Goal: Check status: Check status

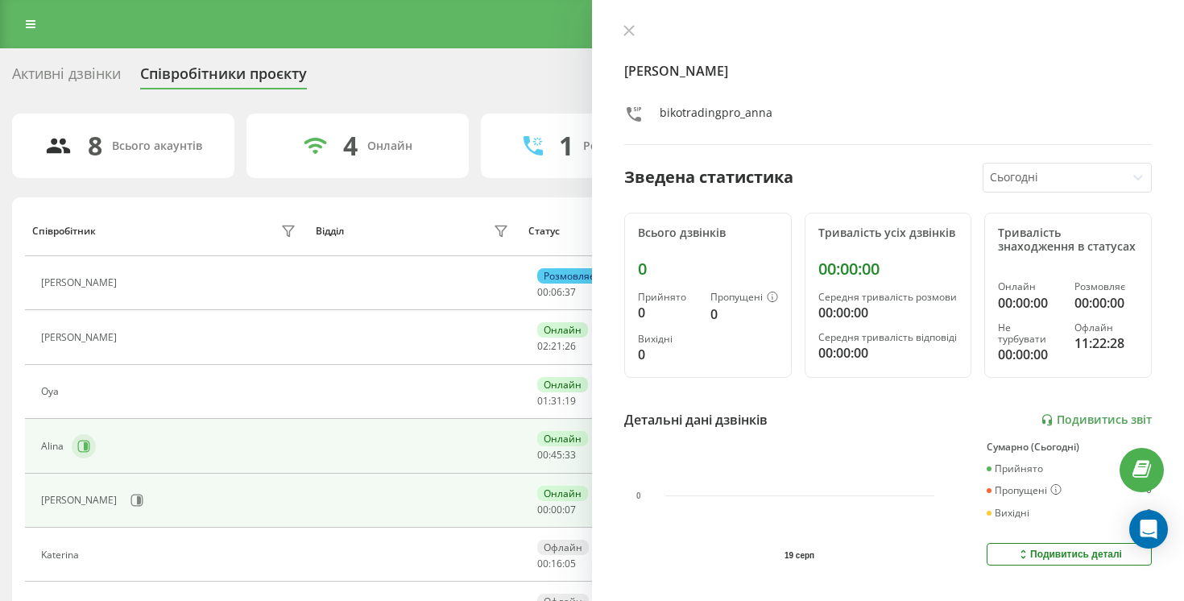
click at [81, 445] on icon at bounding box center [83, 446] width 13 height 13
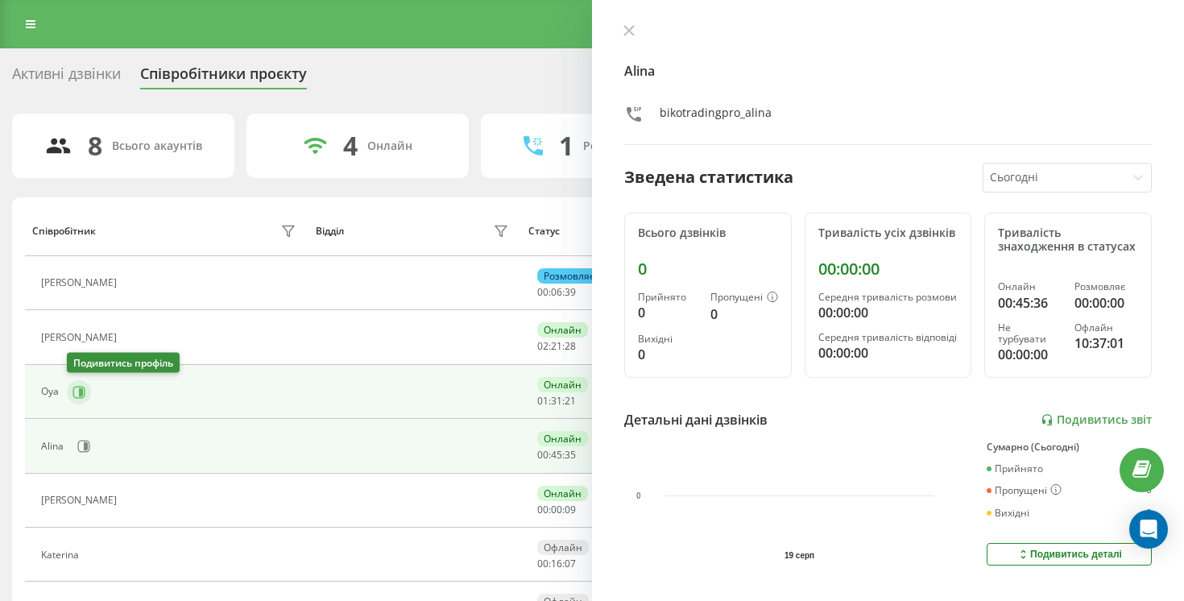
click at [77, 395] on icon at bounding box center [79, 392] width 13 height 13
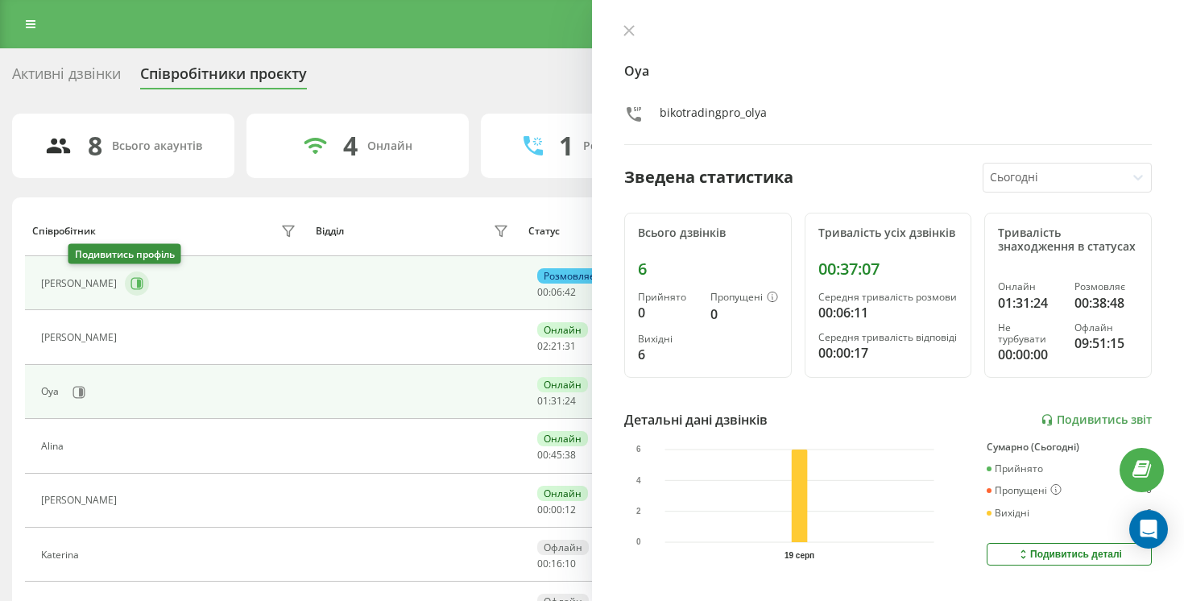
click at [125, 281] on button at bounding box center [137, 283] width 24 height 24
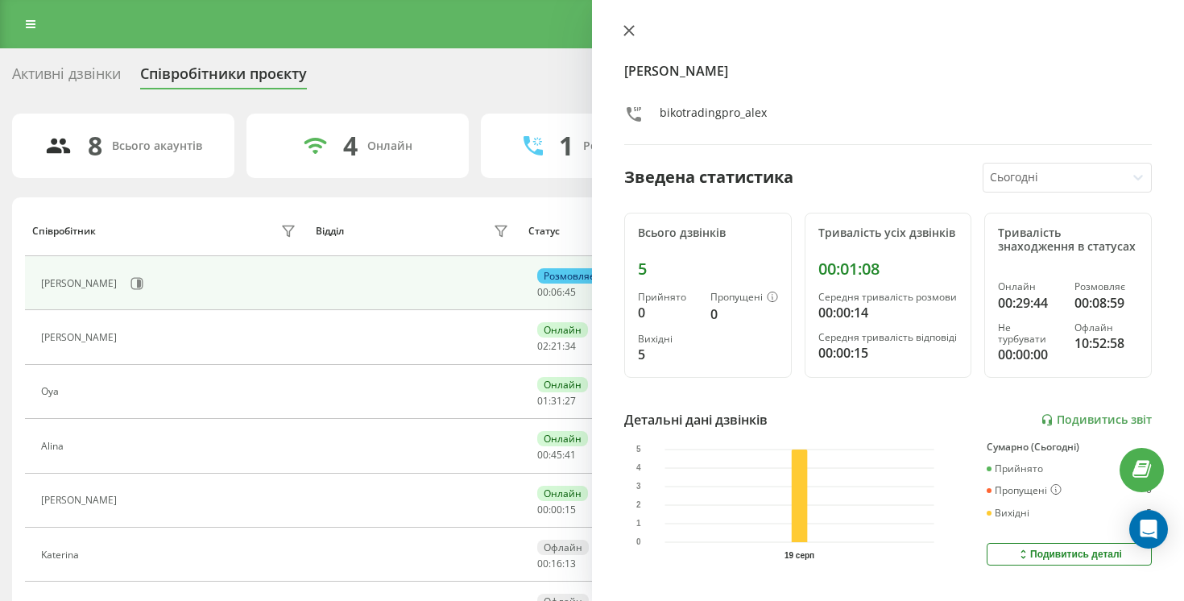
click at [625, 26] on icon at bounding box center [629, 31] width 10 height 10
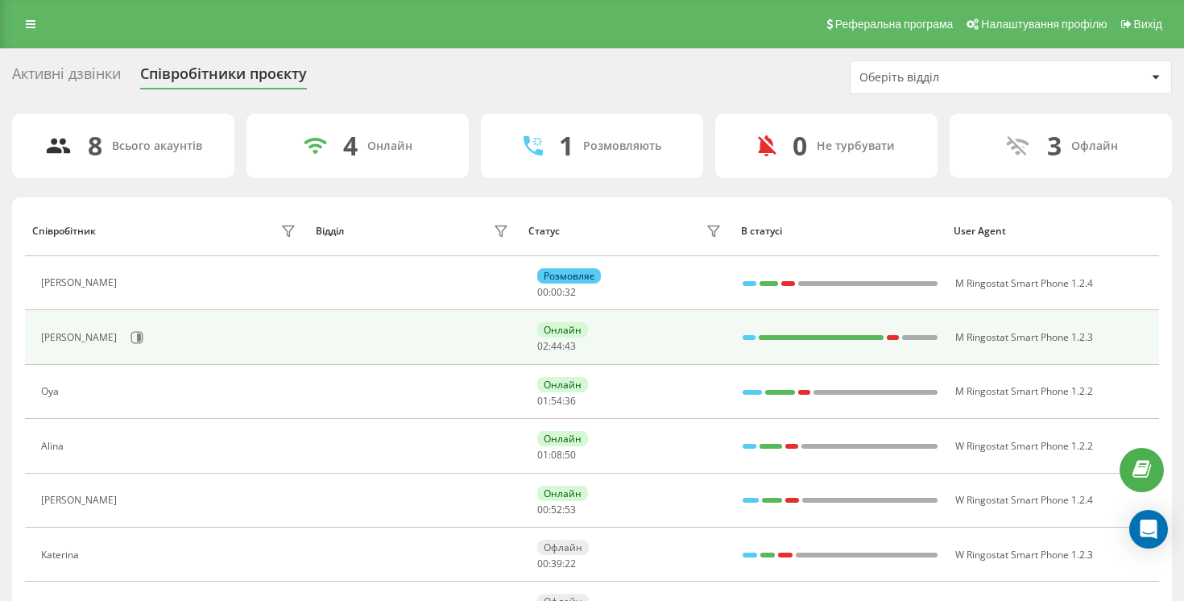
click at [85, 359] on td "[PERSON_NAME]" at bounding box center [167, 337] width 284 height 54
click at [125, 344] on button at bounding box center [137, 337] width 24 height 24
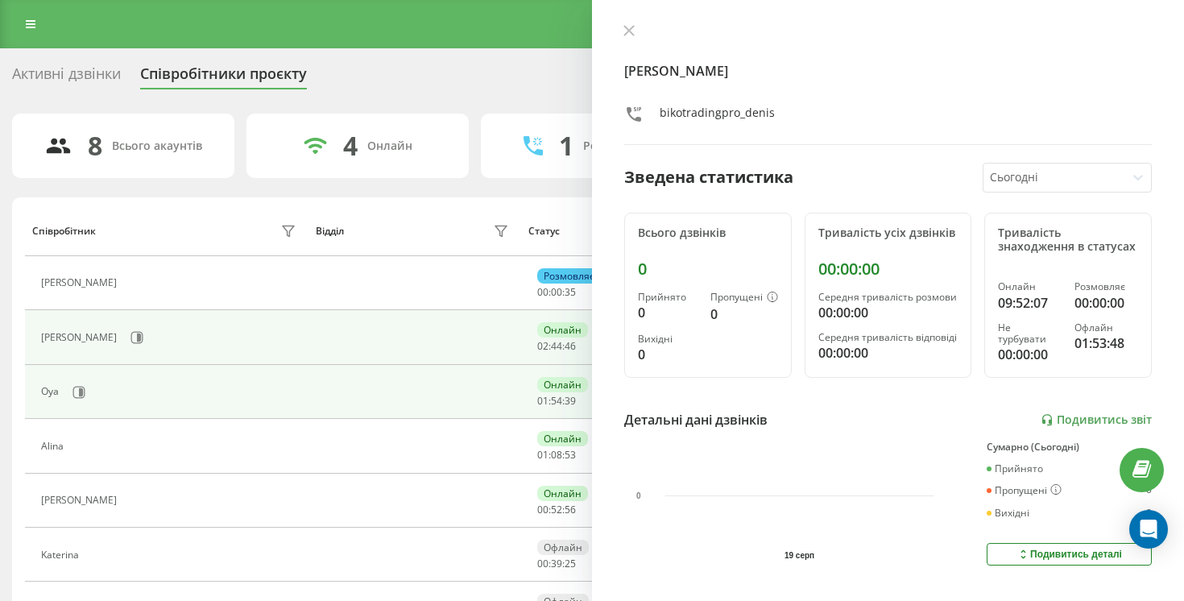
click at [65, 392] on div "Oya" at bounding box center [170, 392] width 259 height 27
click at [77, 399] on button at bounding box center [79, 392] width 24 height 24
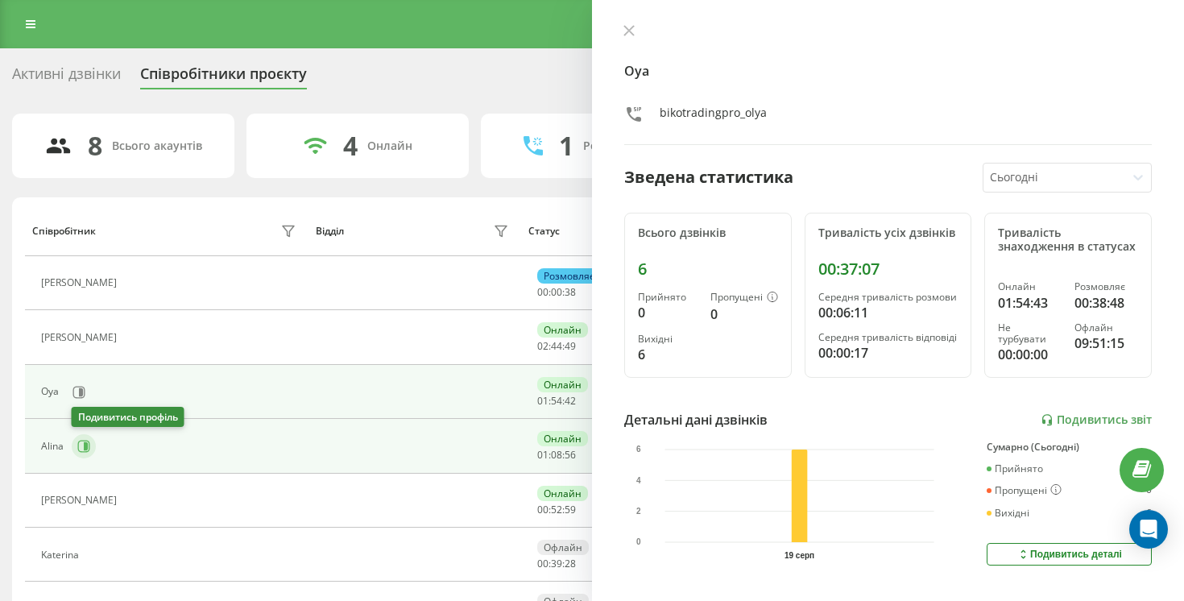
click at [78, 446] on icon at bounding box center [83, 446] width 13 height 13
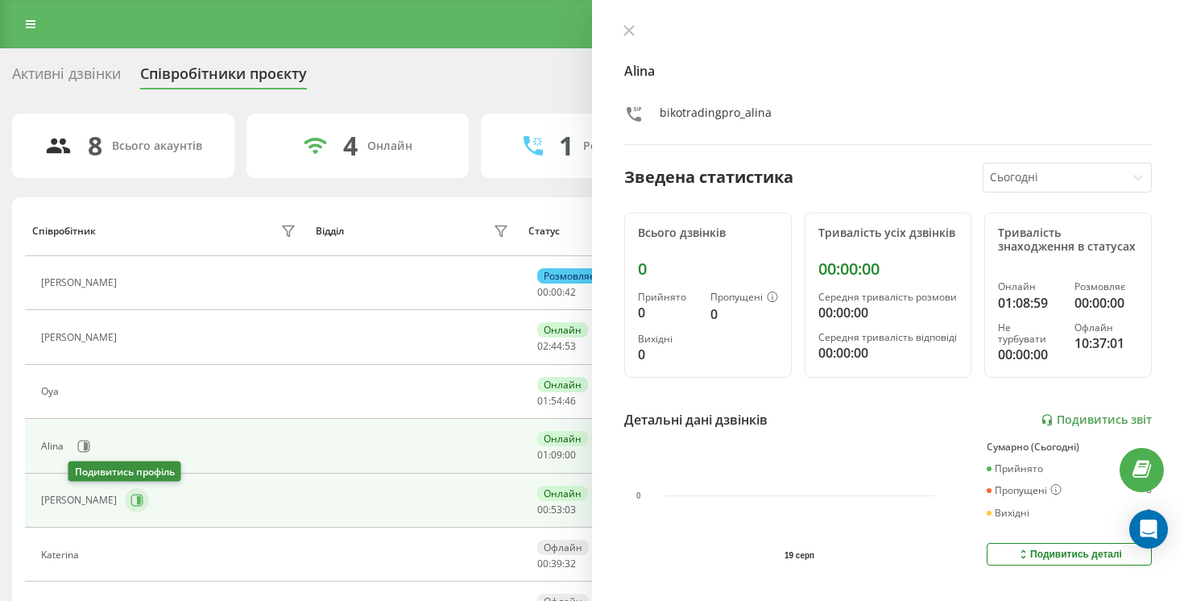
click at [137, 503] on icon at bounding box center [139, 500] width 4 height 8
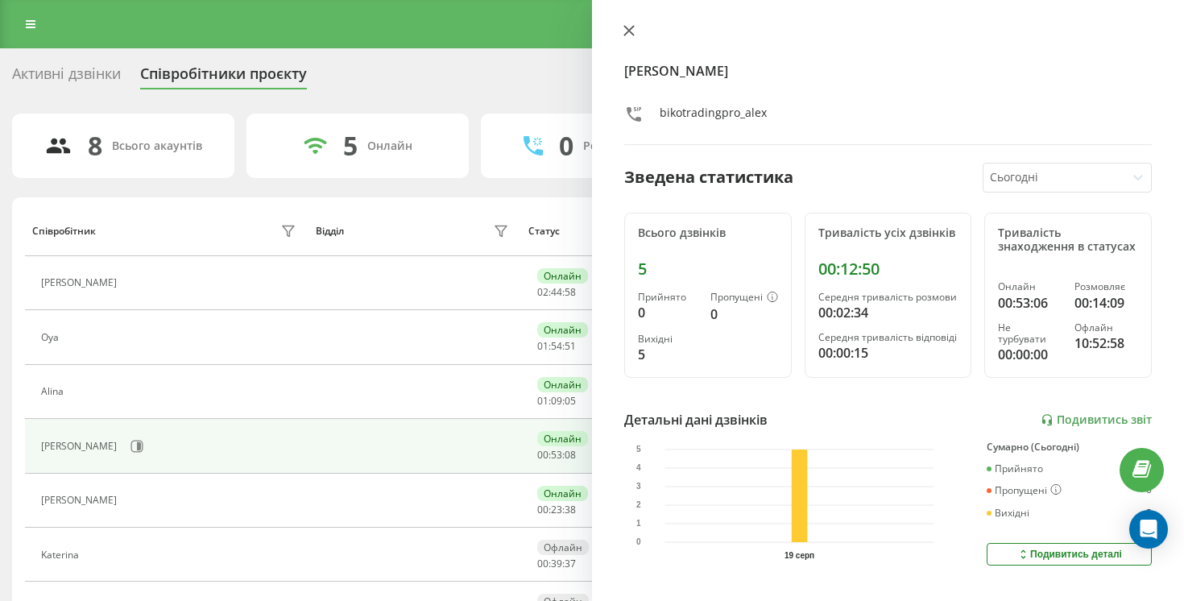
click at [630, 31] on icon at bounding box center [629, 31] width 10 height 10
click at [630, 31] on div "Реферальна програма Налаштування профілю Вихід" at bounding box center [592, 24] width 1184 height 48
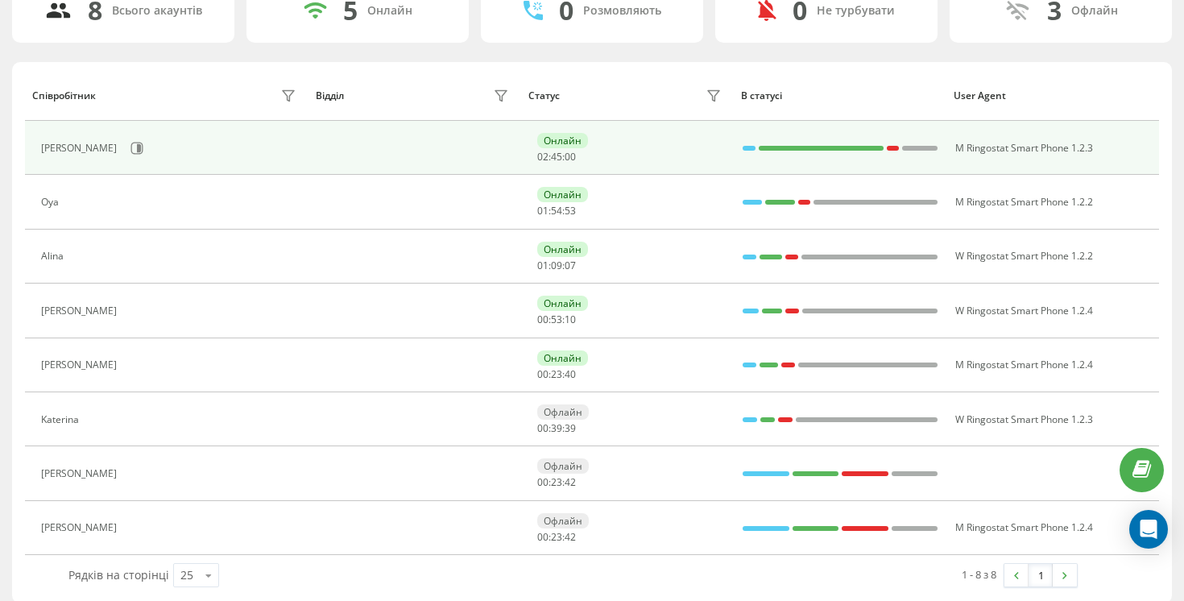
scroll to position [150, 0]
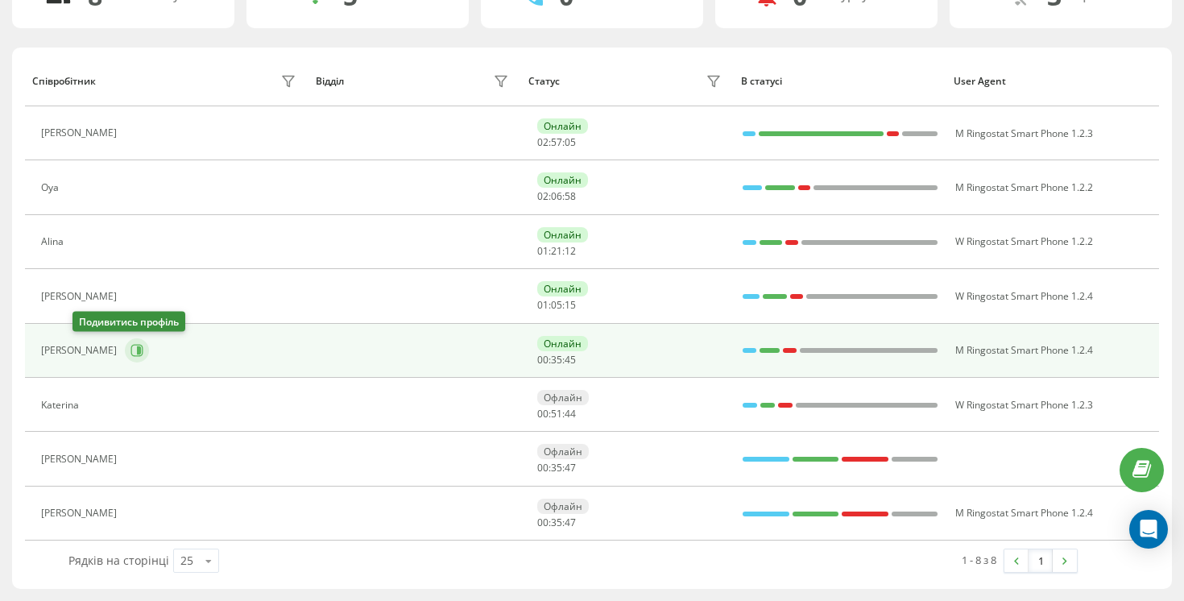
click at [137, 352] on icon at bounding box center [139, 350] width 4 height 8
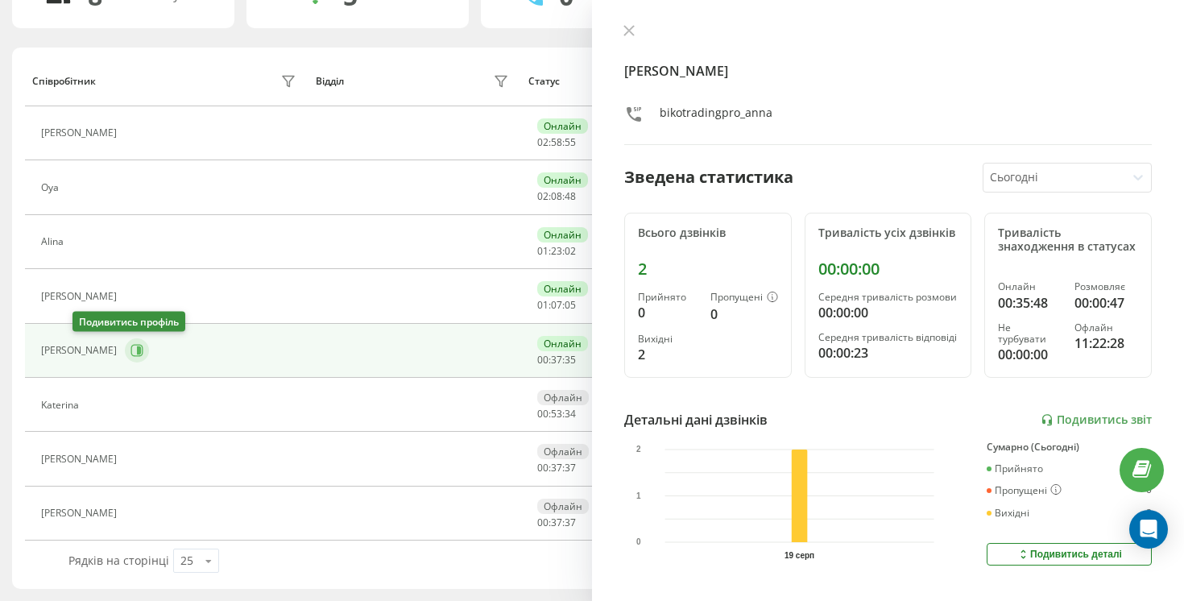
click at [131, 352] on icon at bounding box center [137, 350] width 13 height 13
click at [630, 19] on div "[PERSON_NAME] Зведена статистика Сьогодні Всього дзвінків 2 Прийнято 0 Пропущен…" at bounding box center [888, 300] width 592 height 601
click at [630, 24] on div at bounding box center [888, 32] width 528 height 16
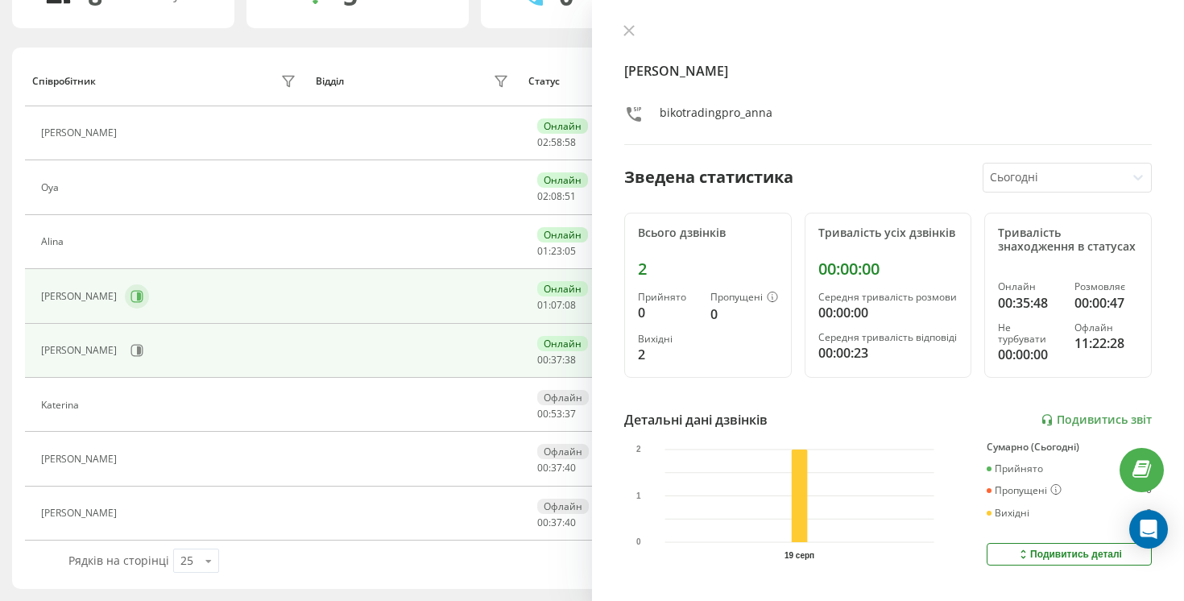
click at [131, 302] on icon at bounding box center [137, 296] width 13 height 13
click at [131, 355] on icon at bounding box center [137, 351] width 12 height 12
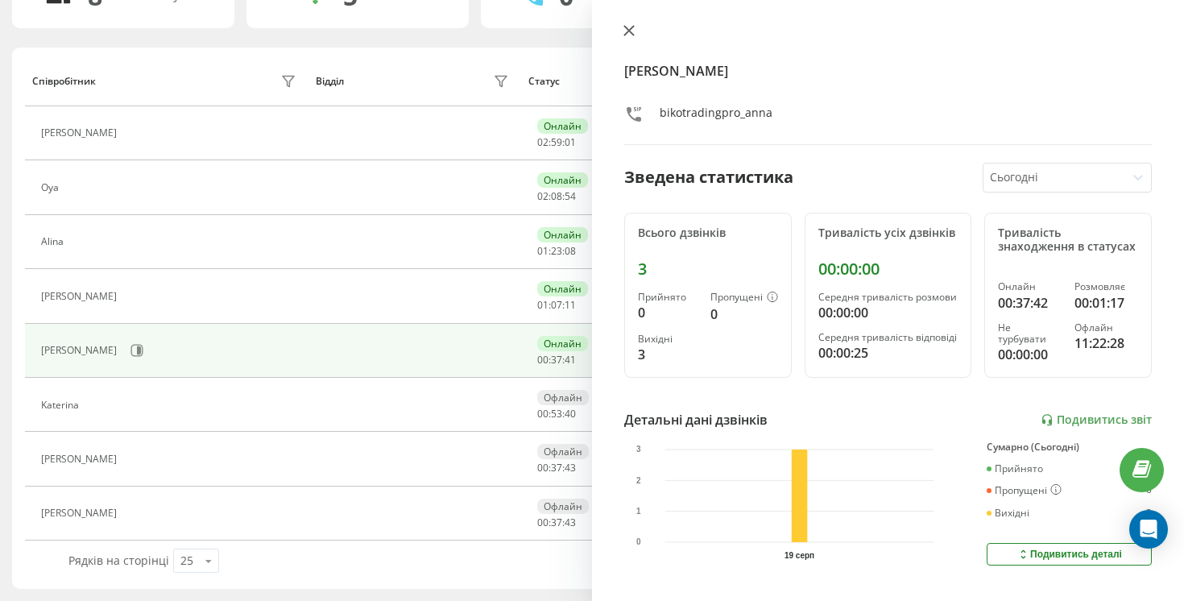
click at [636, 29] on button at bounding box center [629, 31] width 21 height 15
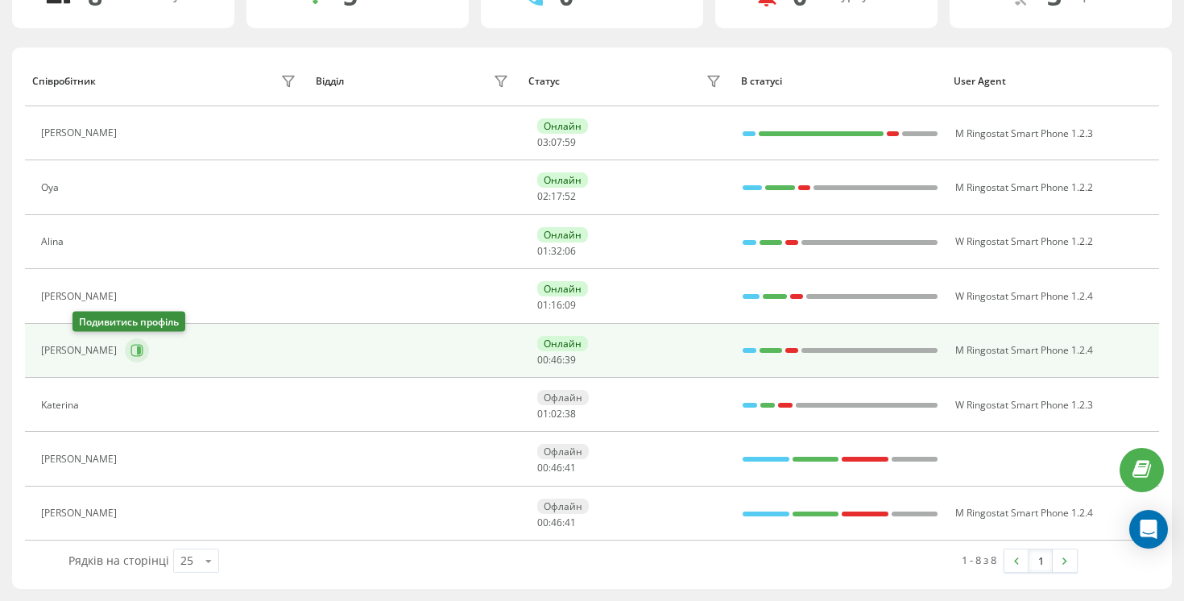
click at [137, 350] on icon at bounding box center [139, 350] width 4 height 8
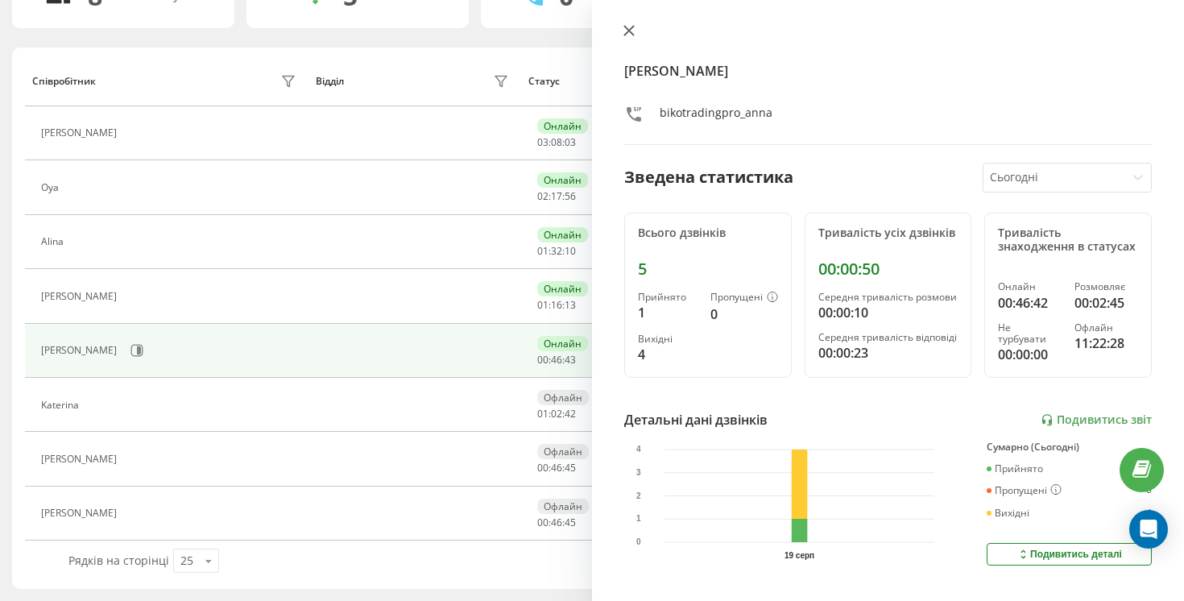
click at [628, 25] on icon at bounding box center [629, 30] width 11 height 11
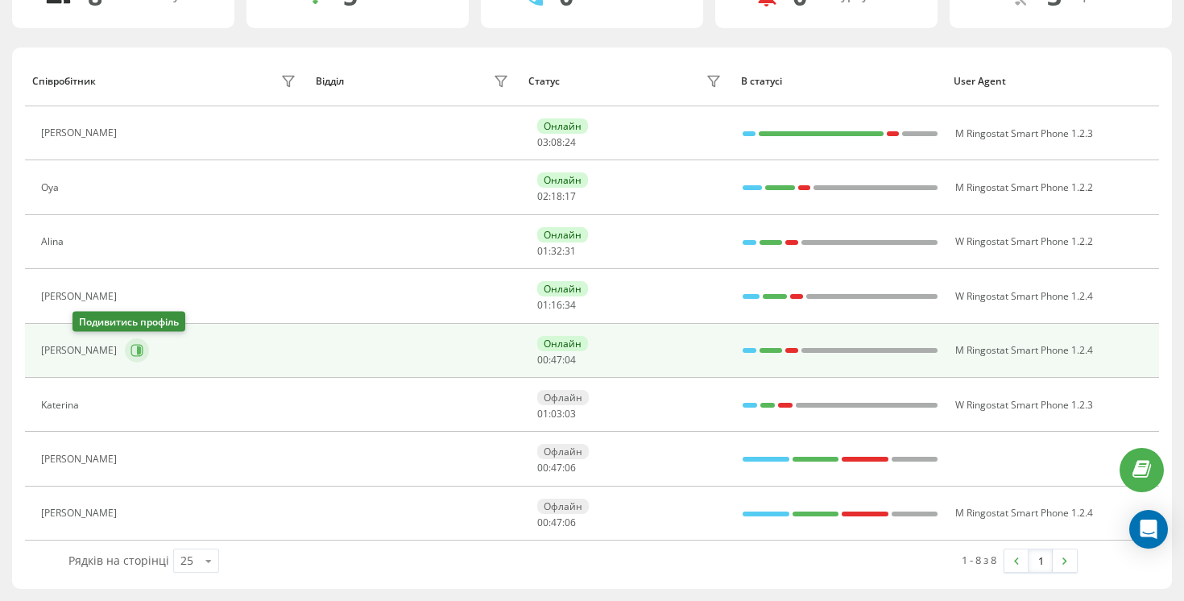
click at [131, 348] on icon at bounding box center [137, 350] width 13 height 13
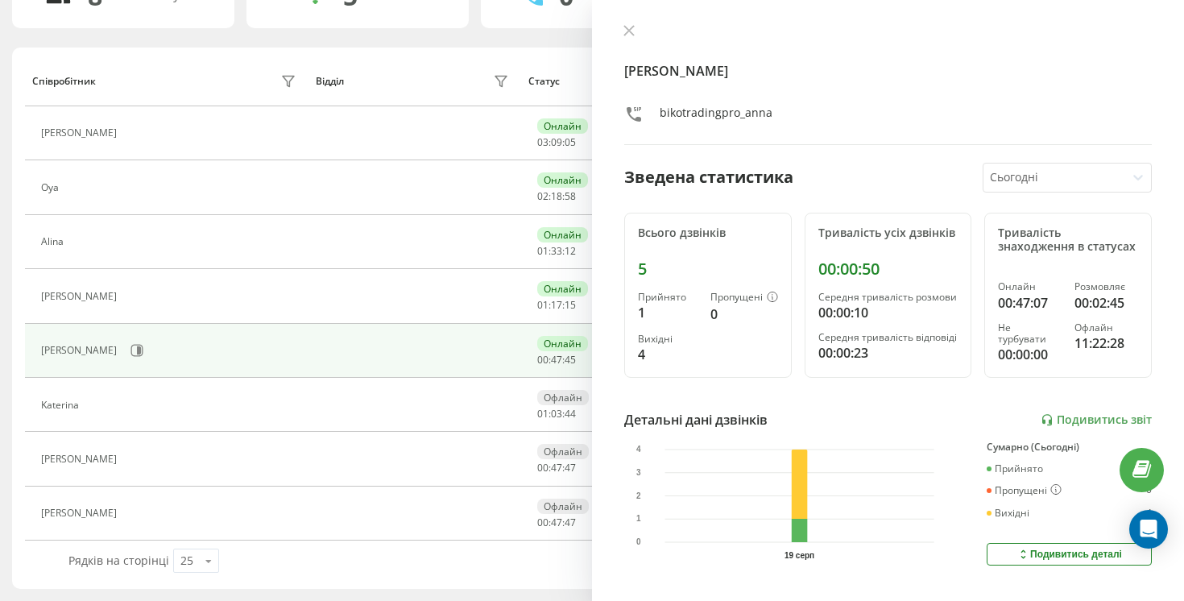
click at [611, 31] on div "[PERSON_NAME] Зведена статистика Сьогодні Всього дзвінків 5 Прийнято 1 Пропущен…" at bounding box center [888, 300] width 592 height 601
click at [635, 31] on button at bounding box center [629, 31] width 21 height 15
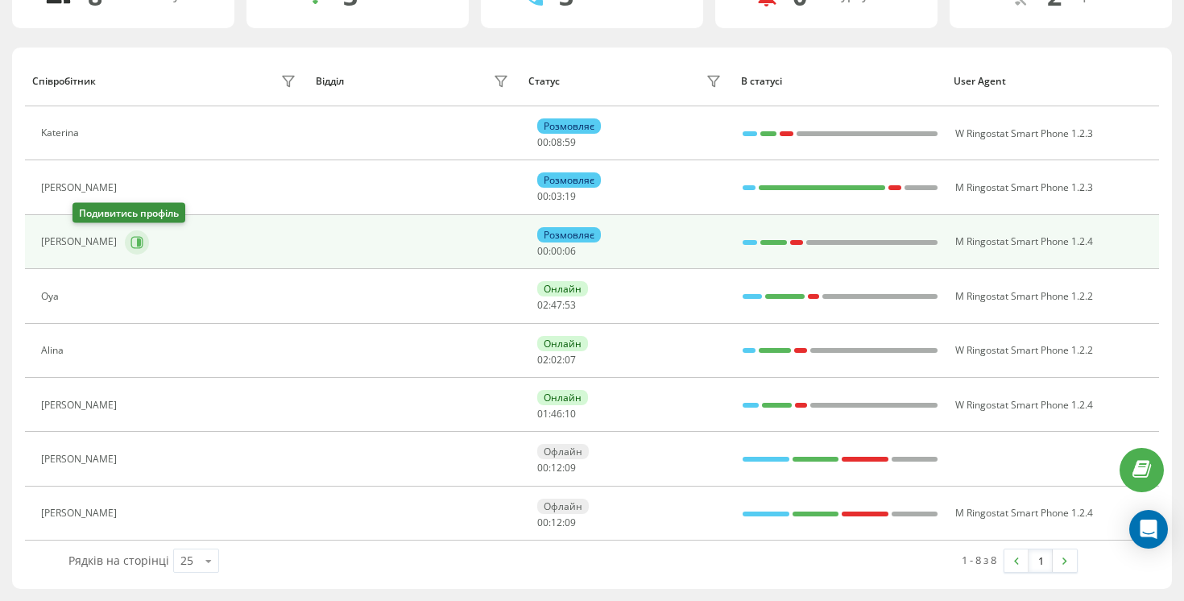
click at [131, 246] on icon at bounding box center [137, 242] width 13 height 13
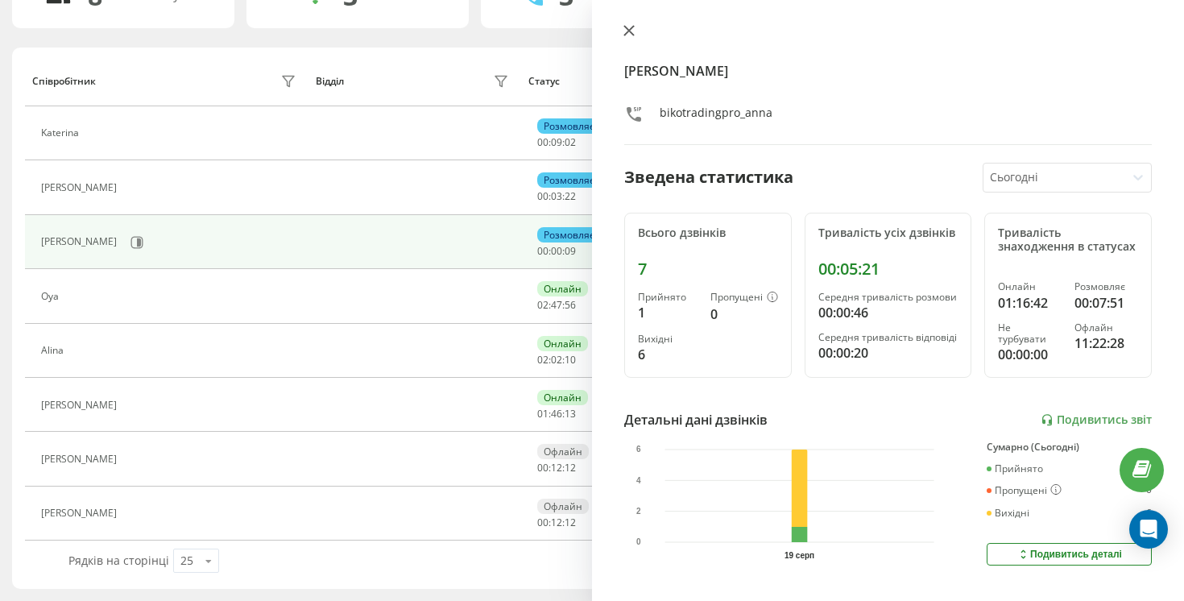
click at [631, 29] on icon at bounding box center [629, 31] width 10 height 10
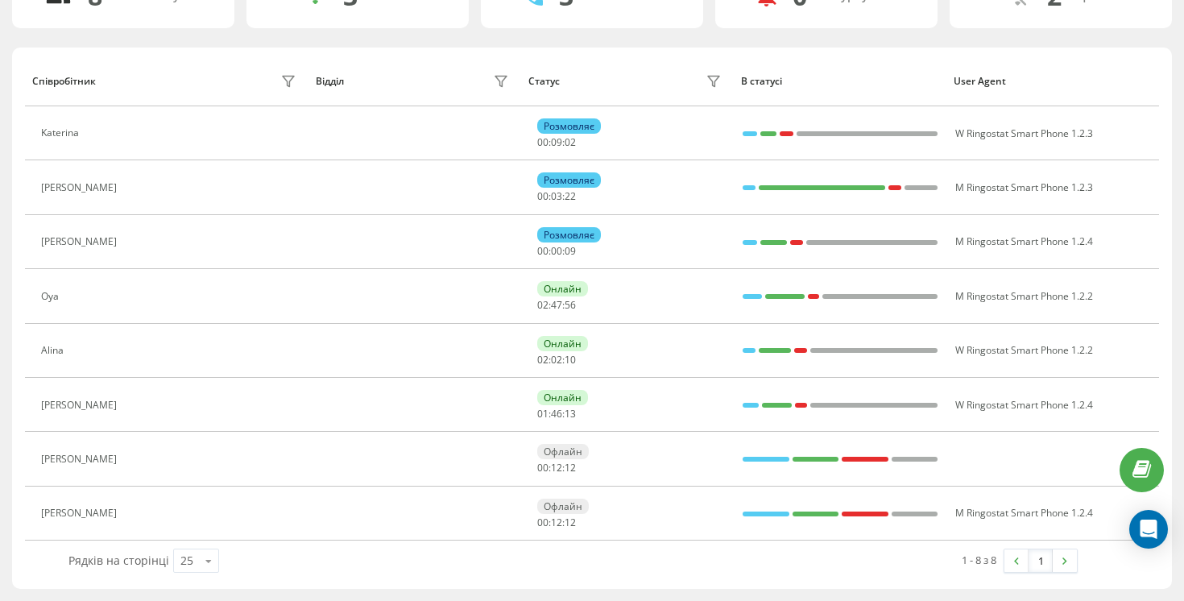
click at [631, 29] on div "8 Всього акаунтів 3 Онлайн 3 Розмовляють 0 Не турбувати 2 Офлайн Співробітник В…" at bounding box center [592, 276] width 1160 height 625
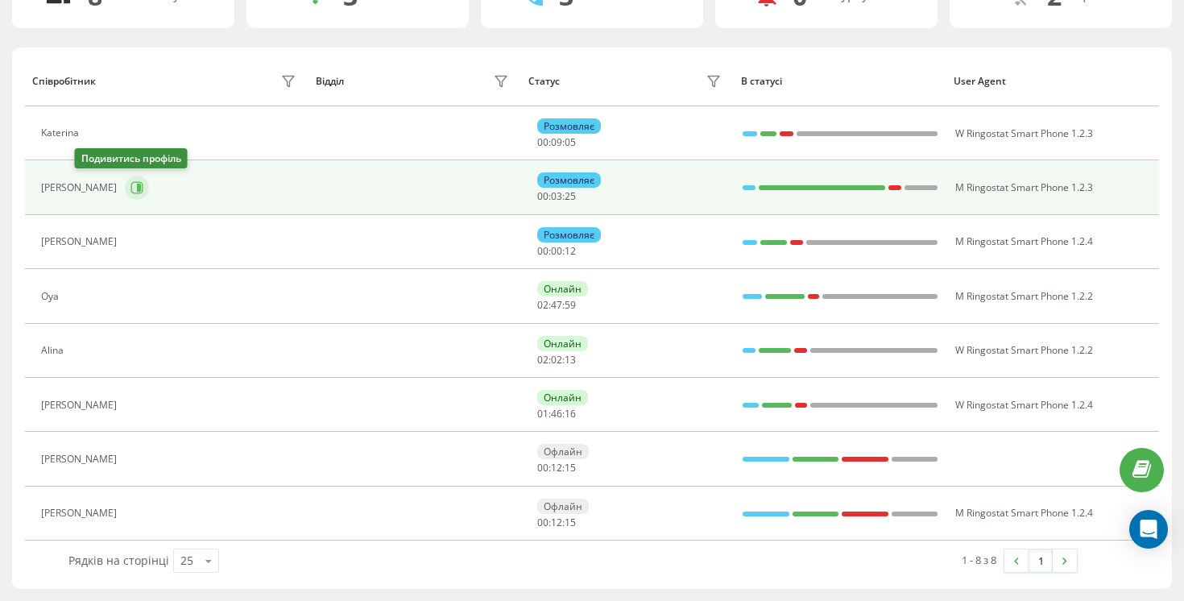
click at [131, 182] on icon at bounding box center [137, 188] width 12 height 12
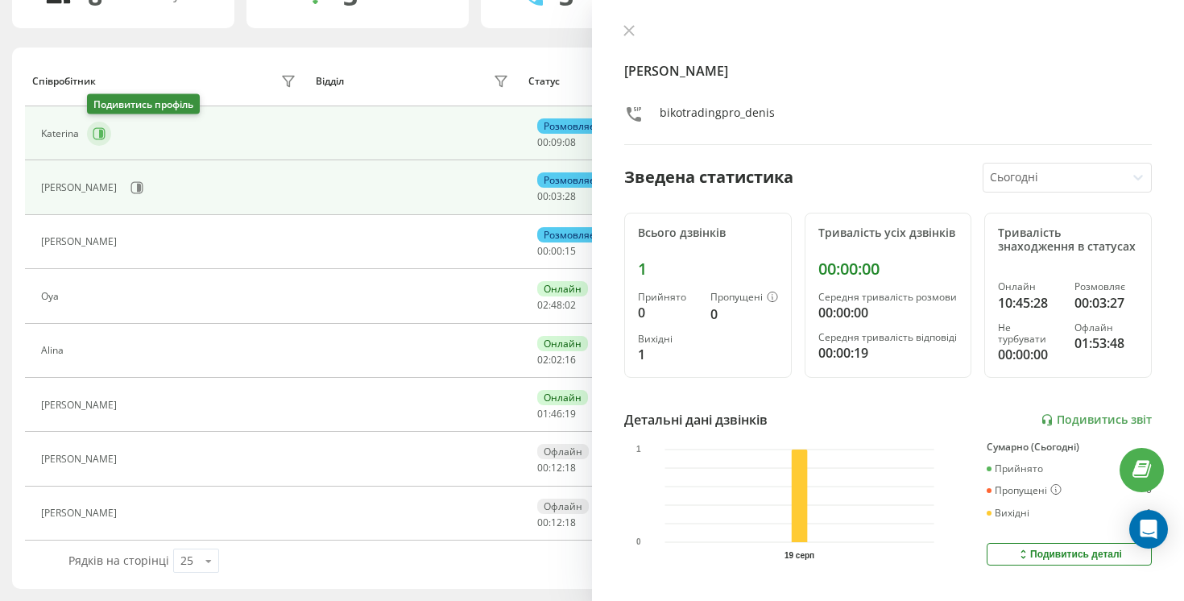
click at [93, 129] on icon at bounding box center [99, 133] width 12 height 12
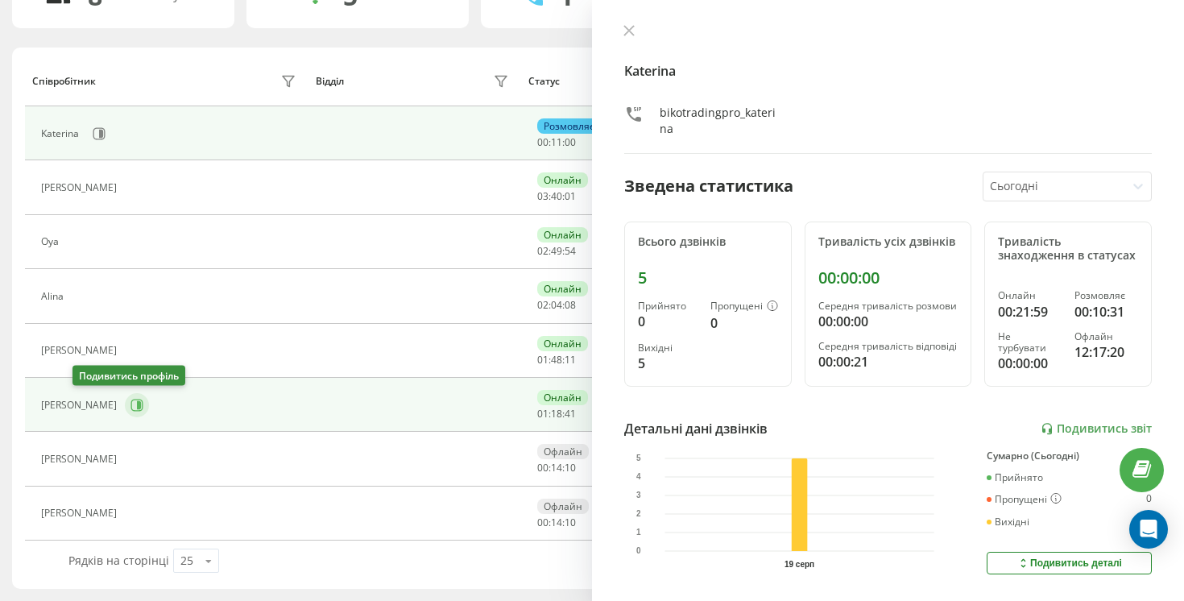
click at [131, 400] on icon at bounding box center [137, 405] width 12 height 12
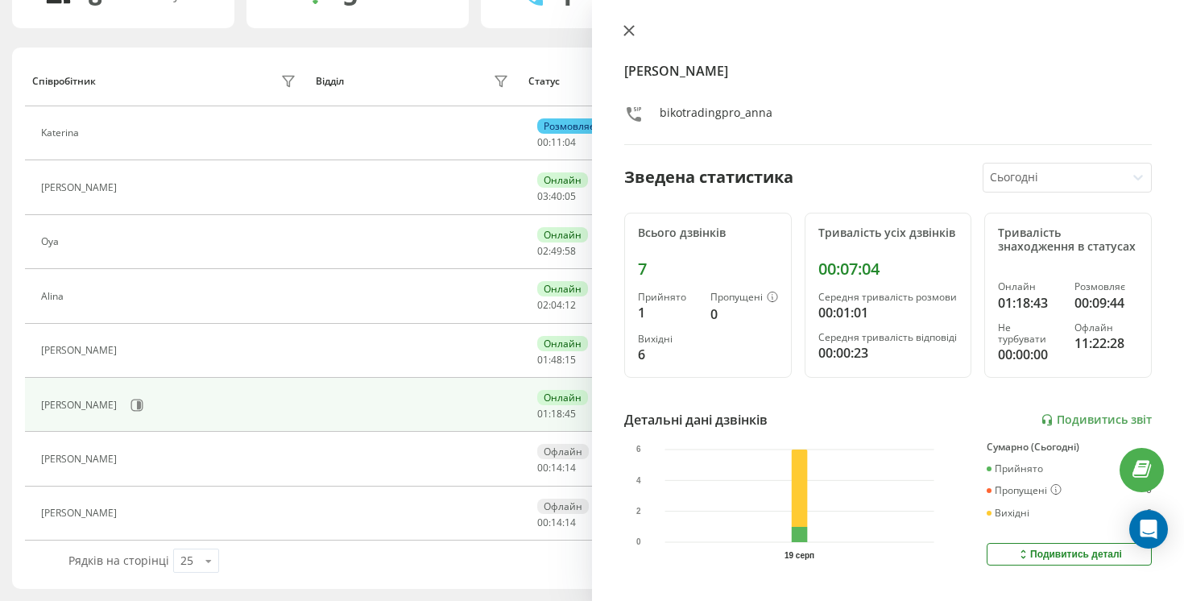
click at [636, 27] on button at bounding box center [629, 31] width 21 height 15
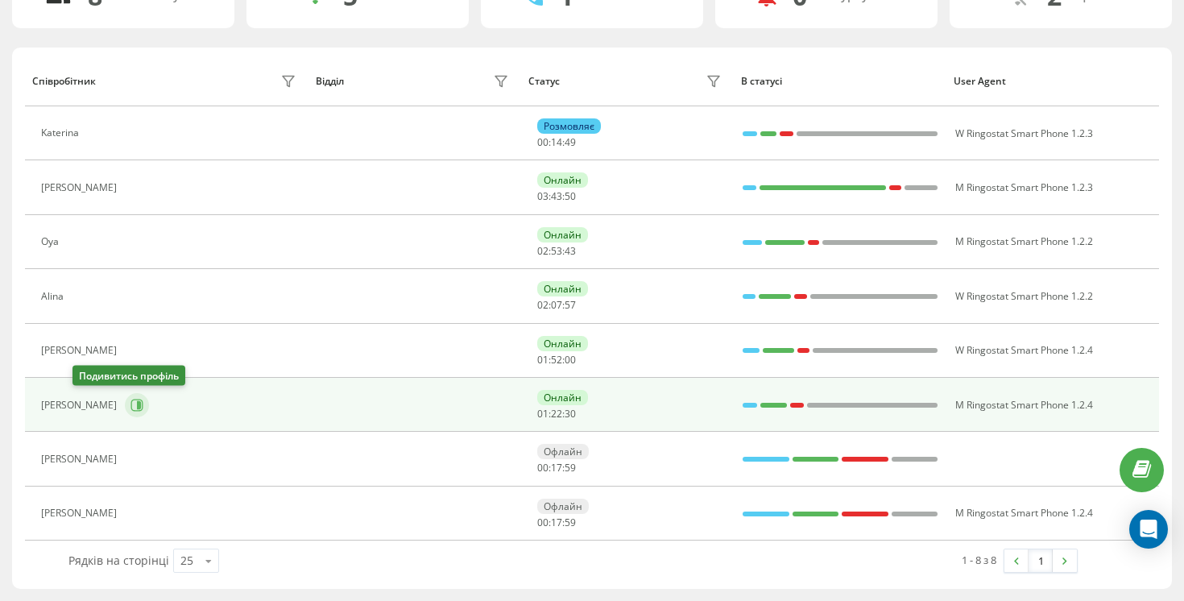
click at [131, 408] on icon at bounding box center [137, 405] width 12 height 12
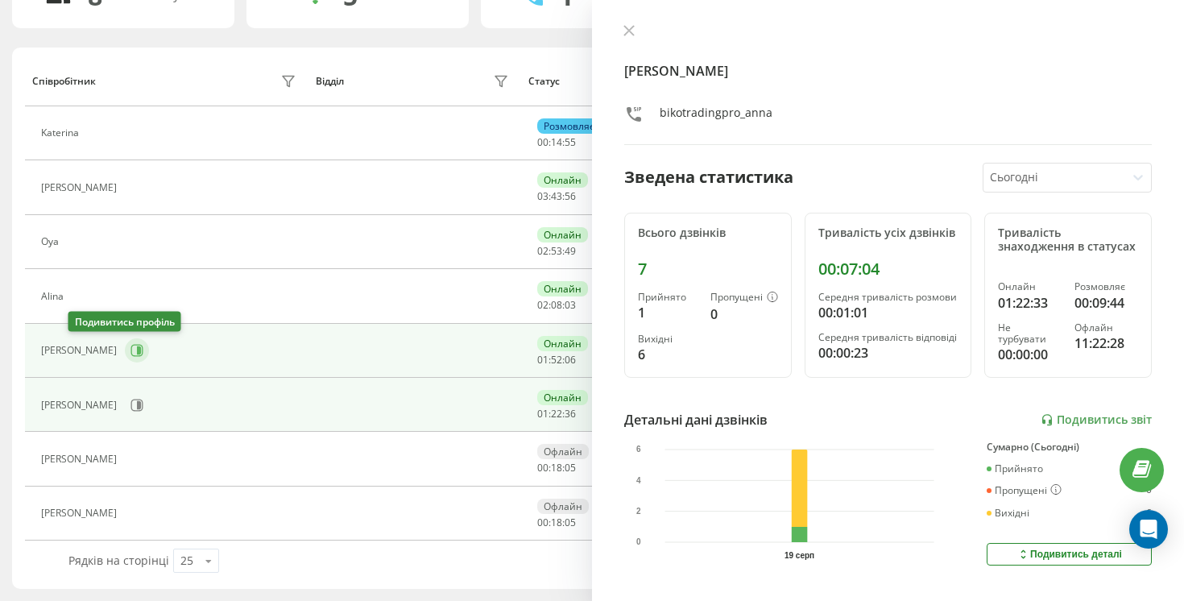
click at [131, 350] on icon at bounding box center [137, 350] width 13 height 13
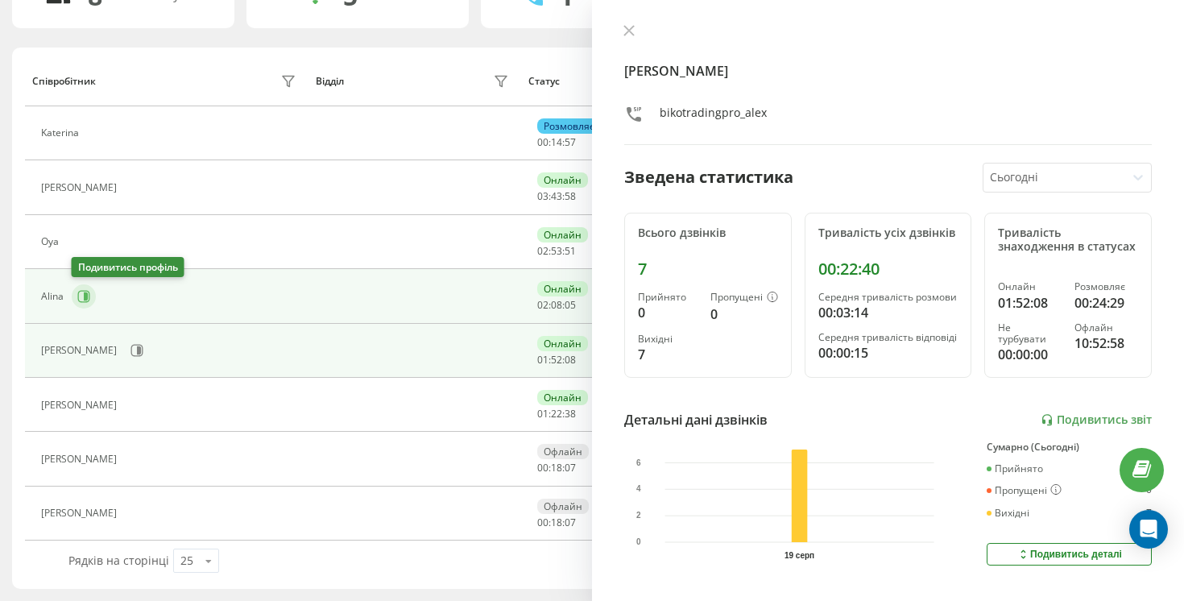
click at [75, 300] on button at bounding box center [84, 296] width 24 height 24
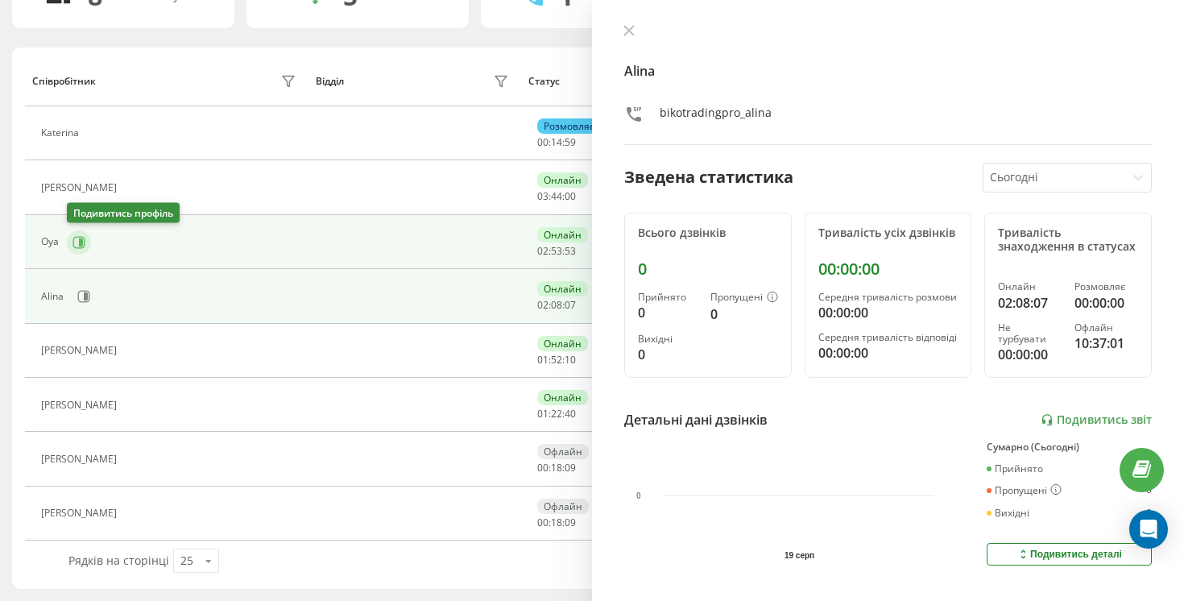
click at [78, 232] on button at bounding box center [79, 242] width 24 height 24
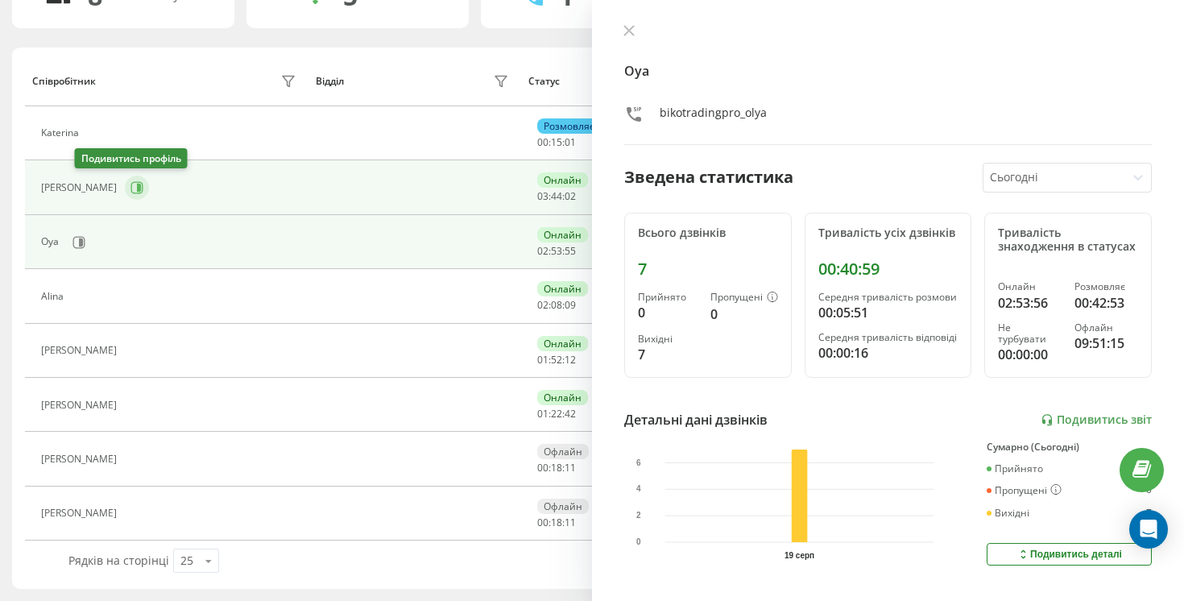
click at [125, 195] on button at bounding box center [137, 188] width 24 height 24
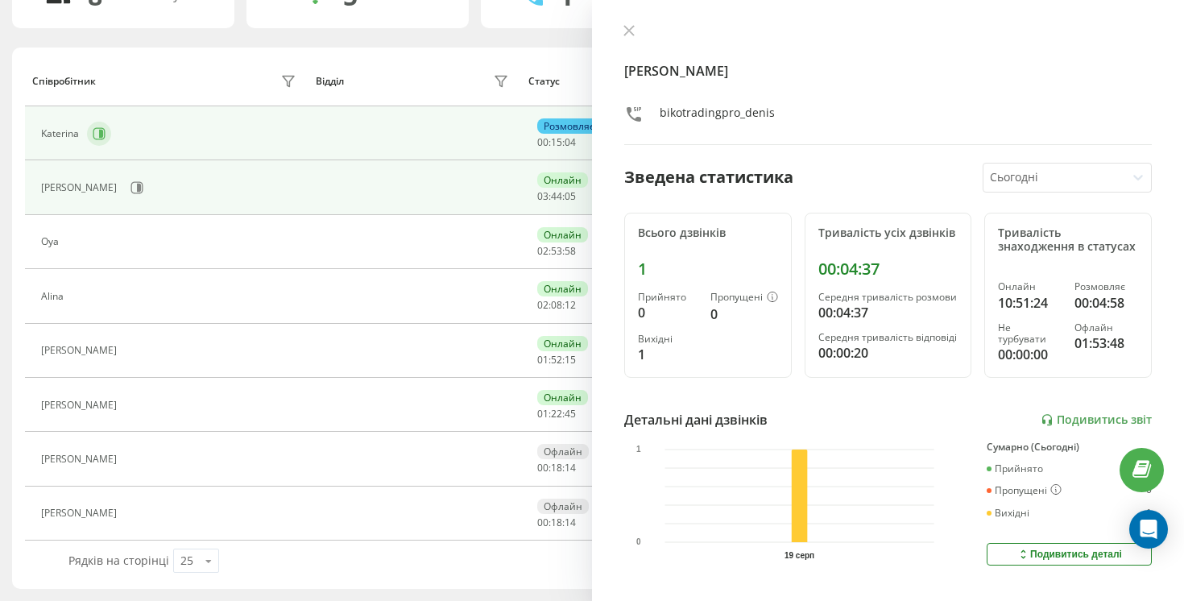
click at [89, 136] on button at bounding box center [99, 134] width 24 height 24
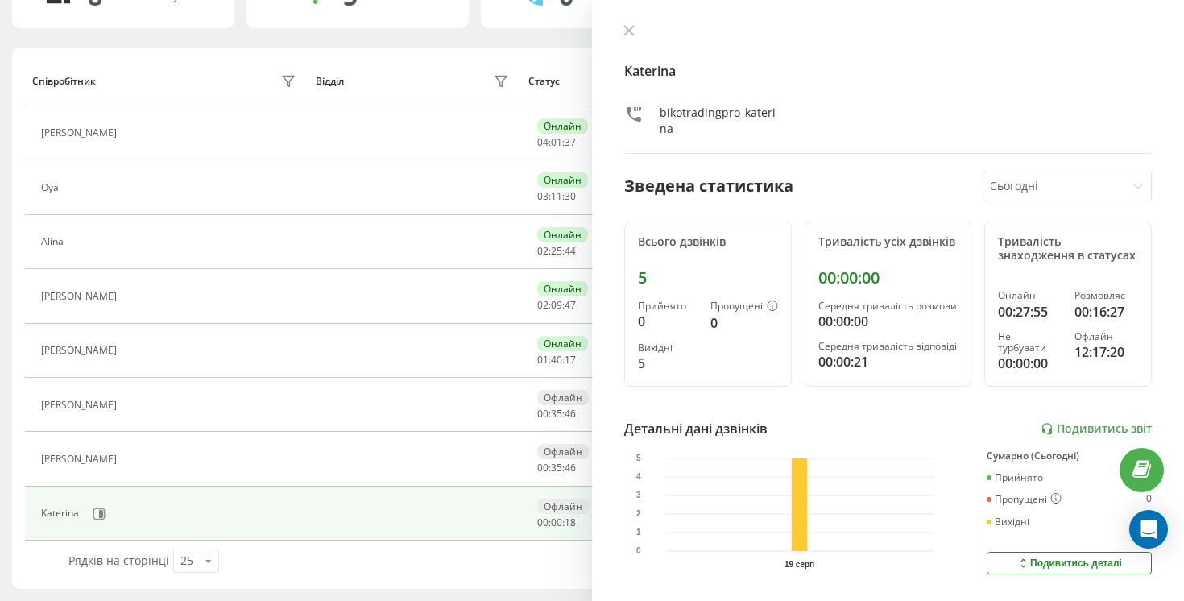
click at [626, 22] on div "[PERSON_NAME] bikotradingpro_katerina Зведена статистика Сьогодні Всього дзвінк…" at bounding box center [888, 300] width 592 height 601
click at [614, 28] on div "[PERSON_NAME] bikotradingpro_katerina Зведена статистика Сьогодні Всього дзвінк…" at bounding box center [888, 300] width 592 height 601
click at [624, 32] on icon at bounding box center [629, 30] width 11 height 11
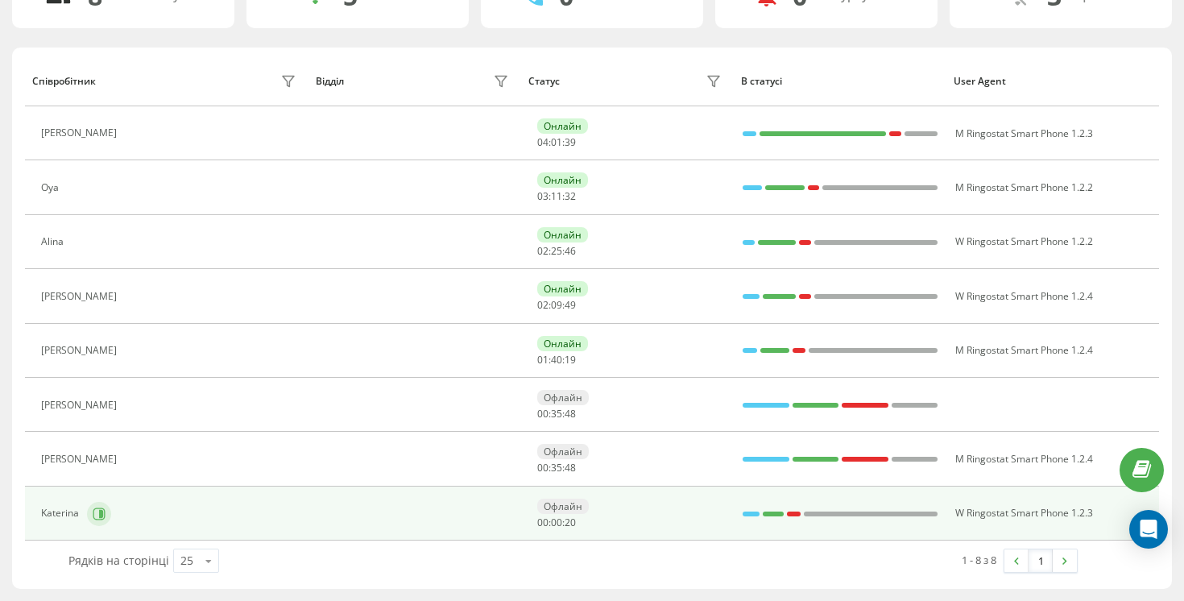
click at [99, 519] on icon at bounding box center [99, 514] width 12 height 12
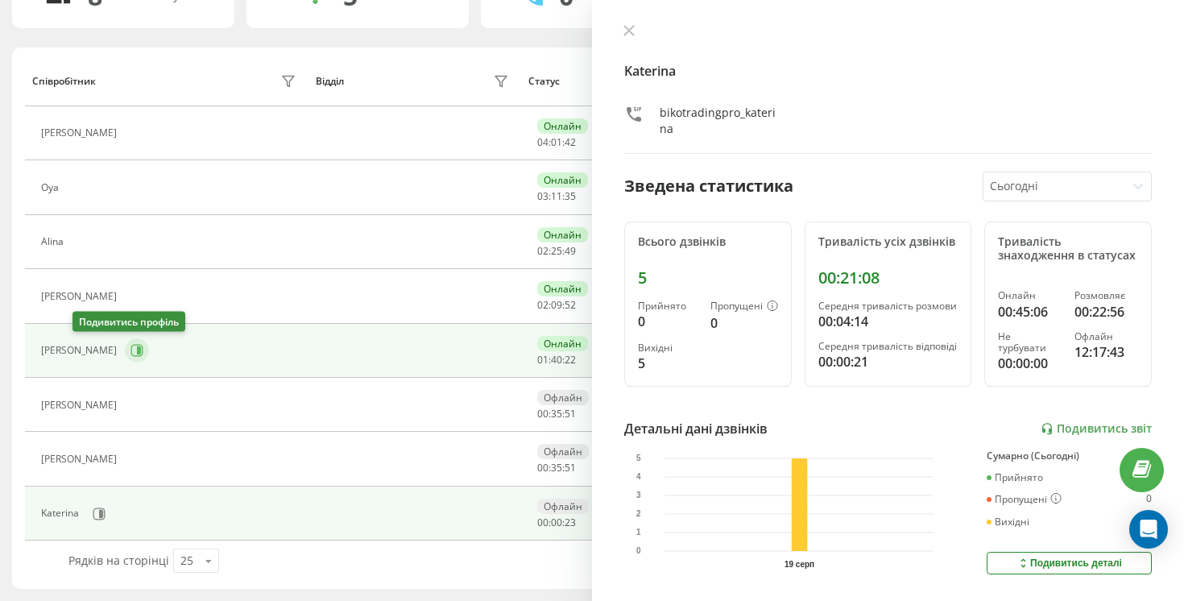
click at [125, 357] on button at bounding box center [137, 350] width 24 height 24
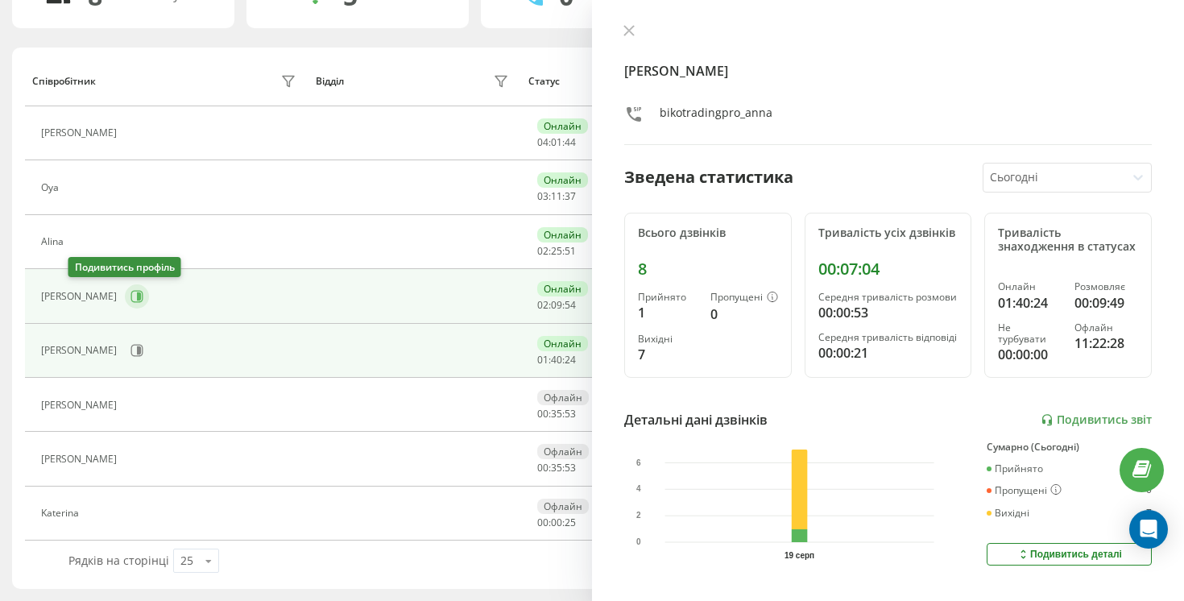
click at [137, 295] on icon at bounding box center [139, 296] width 4 height 8
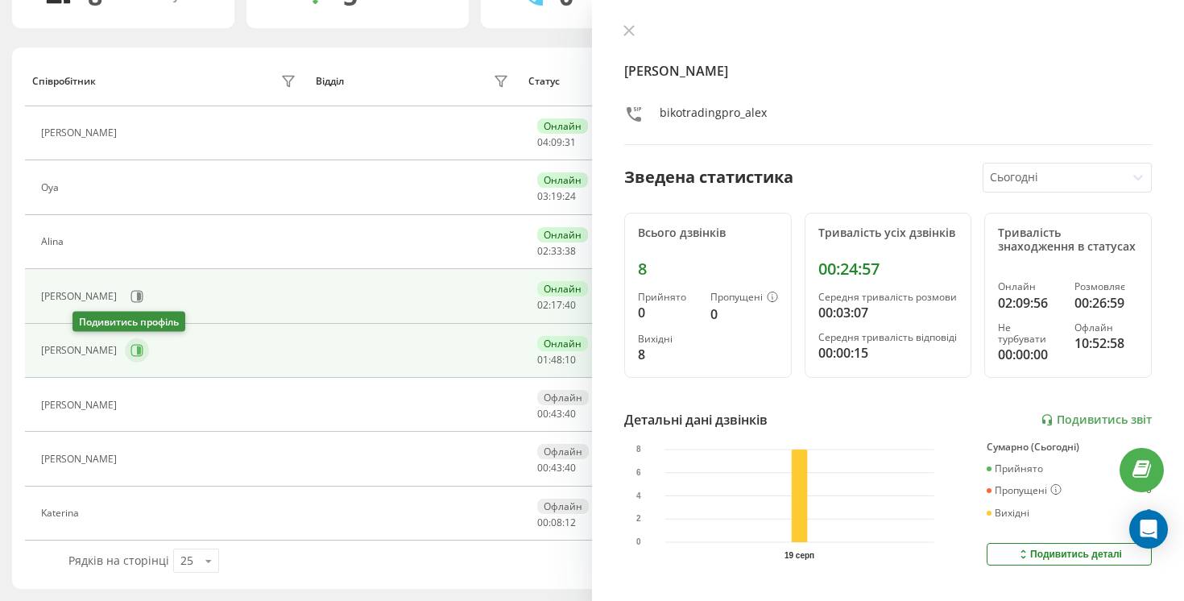
click at [131, 355] on icon at bounding box center [137, 350] width 13 height 13
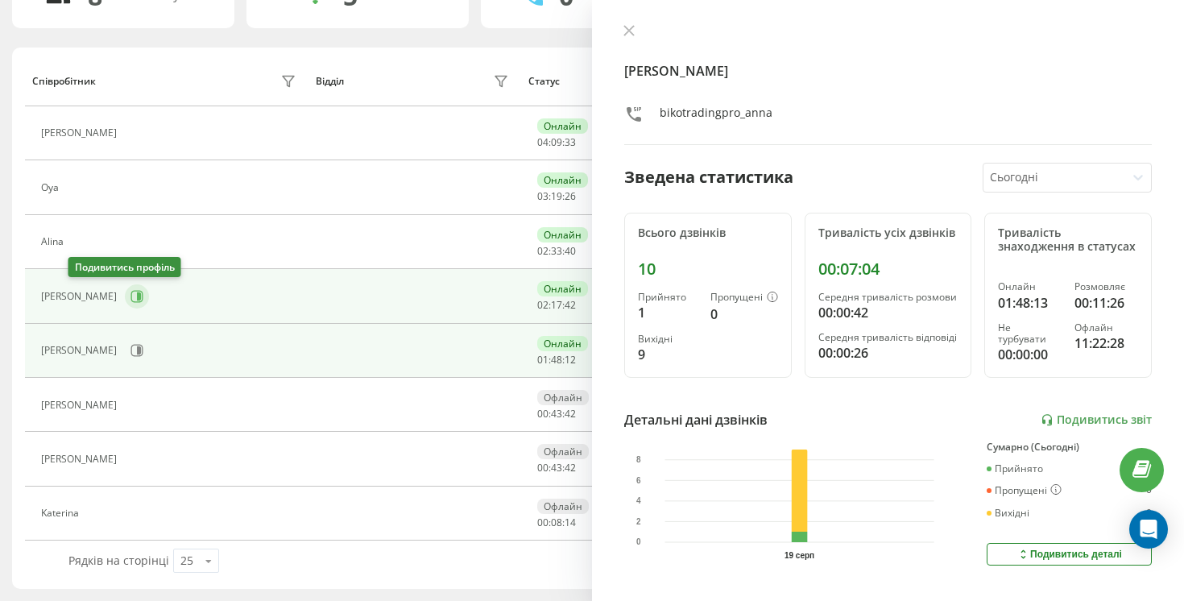
click at [131, 301] on icon at bounding box center [137, 296] width 13 height 13
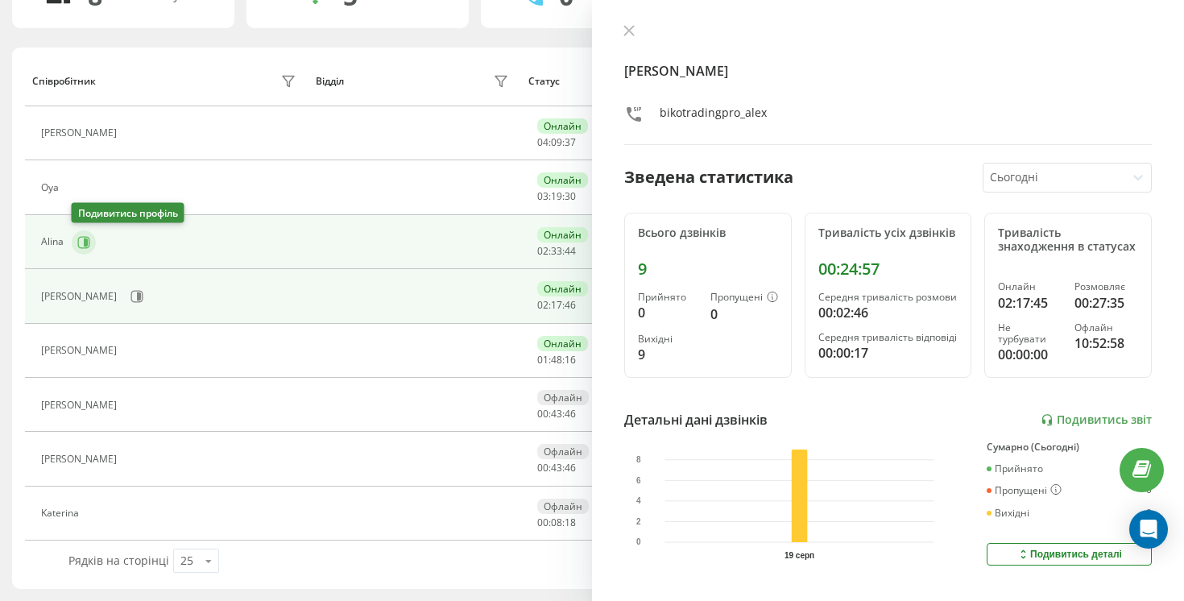
click at [75, 250] on button at bounding box center [84, 242] width 24 height 24
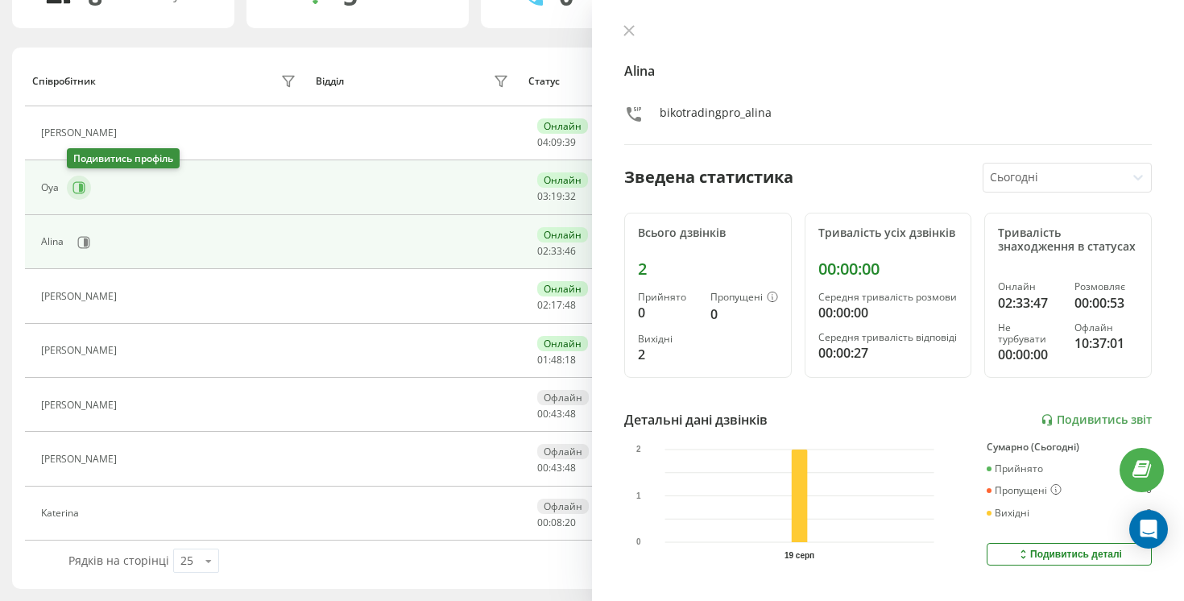
click at [81, 190] on icon at bounding box center [81, 188] width 4 height 8
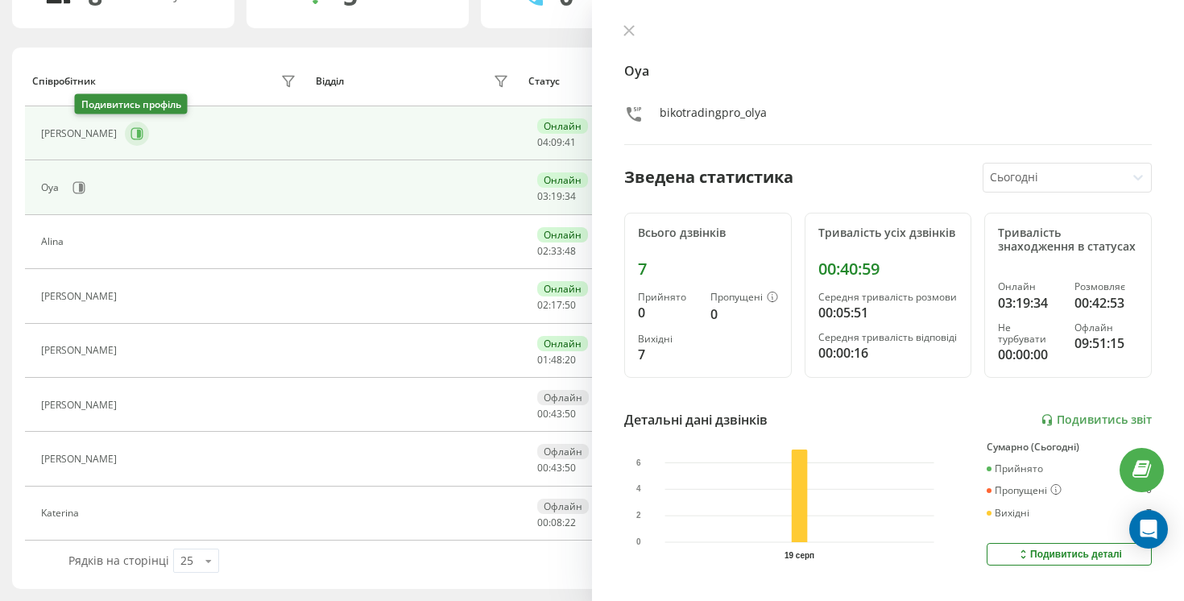
click at [125, 139] on button at bounding box center [137, 134] width 24 height 24
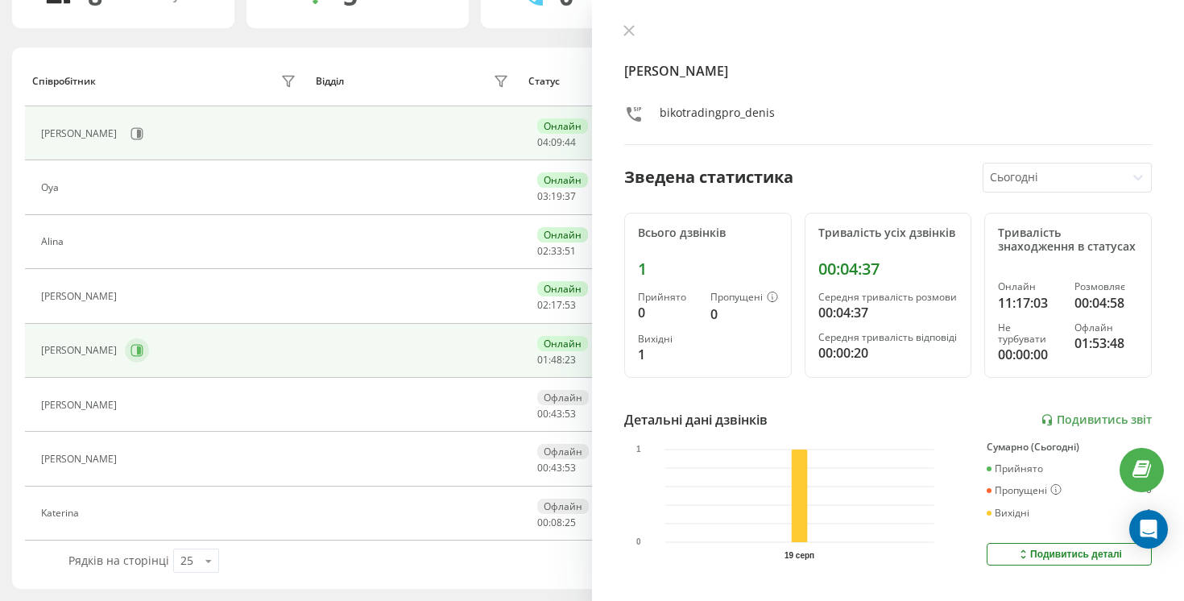
click at [125, 358] on button at bounding box center [137, 350] width 24 height 24
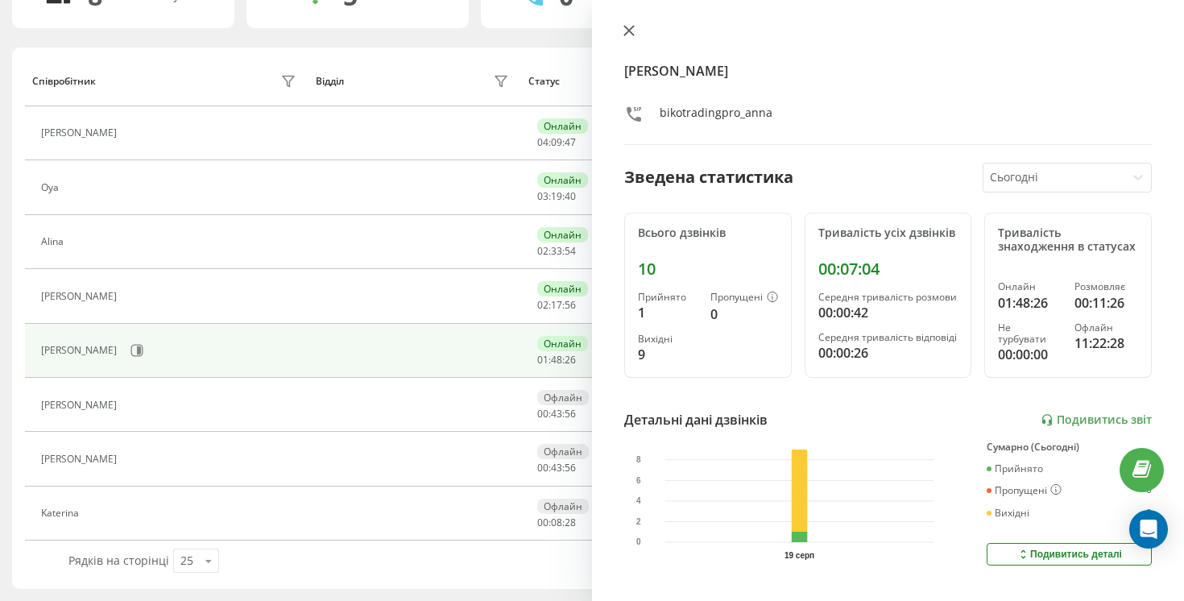
click at [633, 30] on icon at bounding box center [629, 30] width 11 height 11
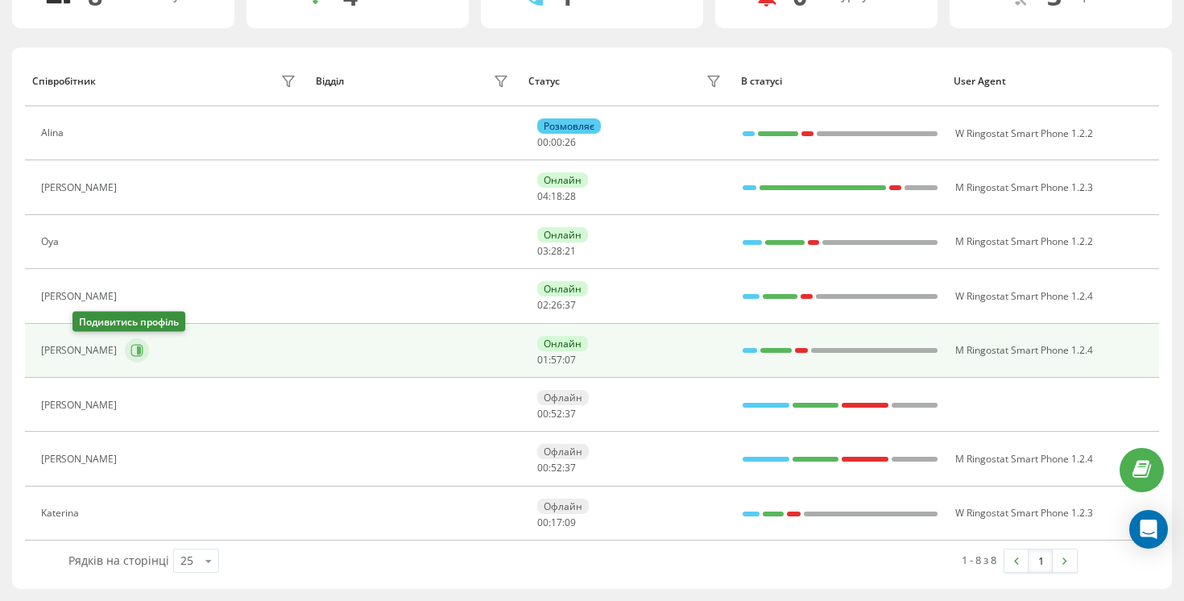
click at [131, 348] on icon at bounding box center [137, 351] width 12 height 12
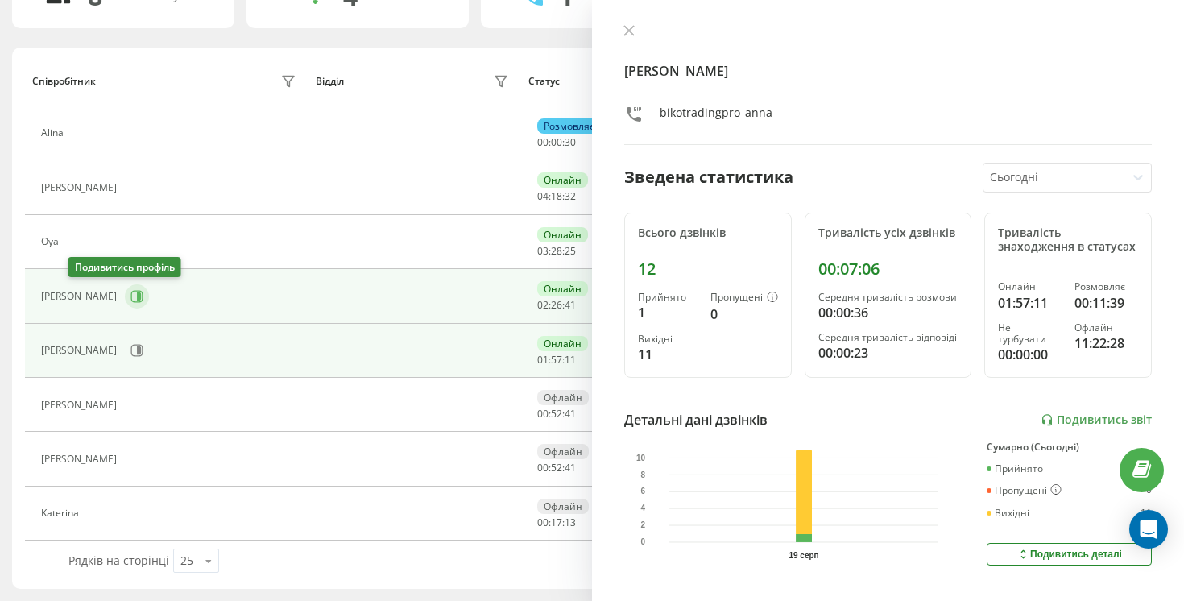
click at [125, 301] on button at bounding box center [137, 296] width 24 height 24
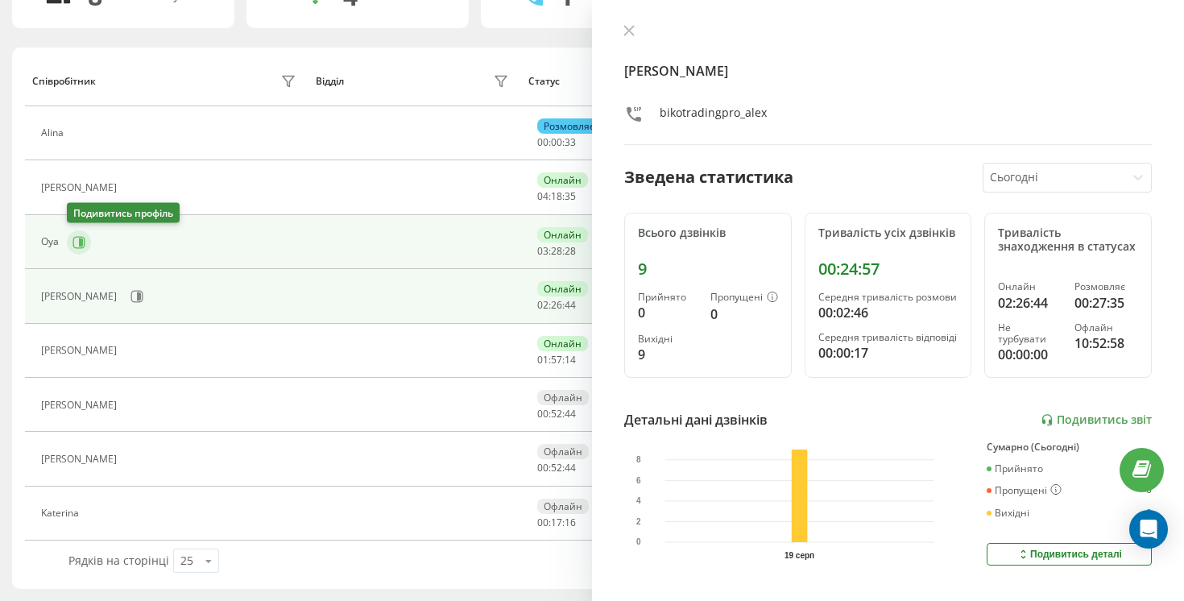
click at [81, 240] on icon at bounding box center [81, 242] width 4 height 8
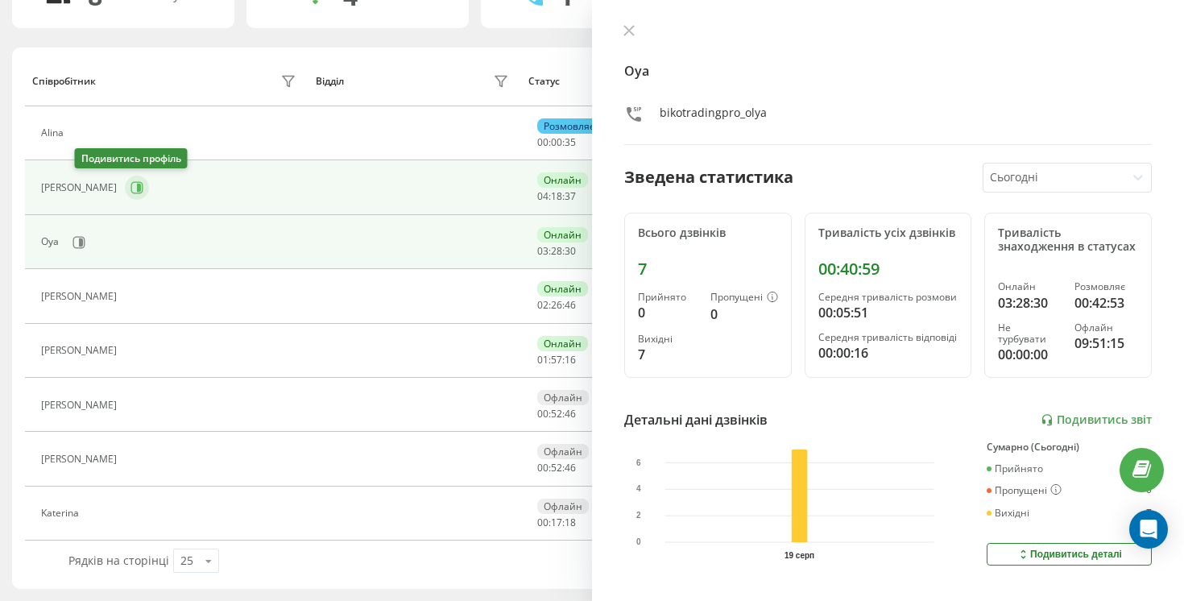
click at [131, 188] on icon at bounding box center [137, 187] width 13 height 13
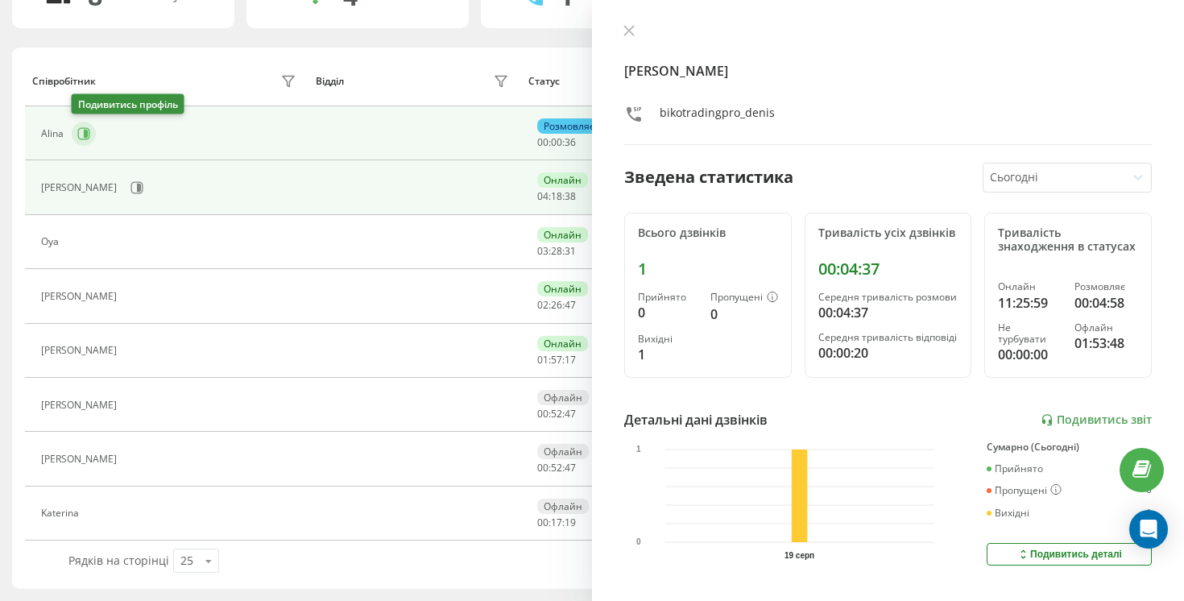
click at [82, 144] on button at bounding box center [84, 134] width 24 height 24
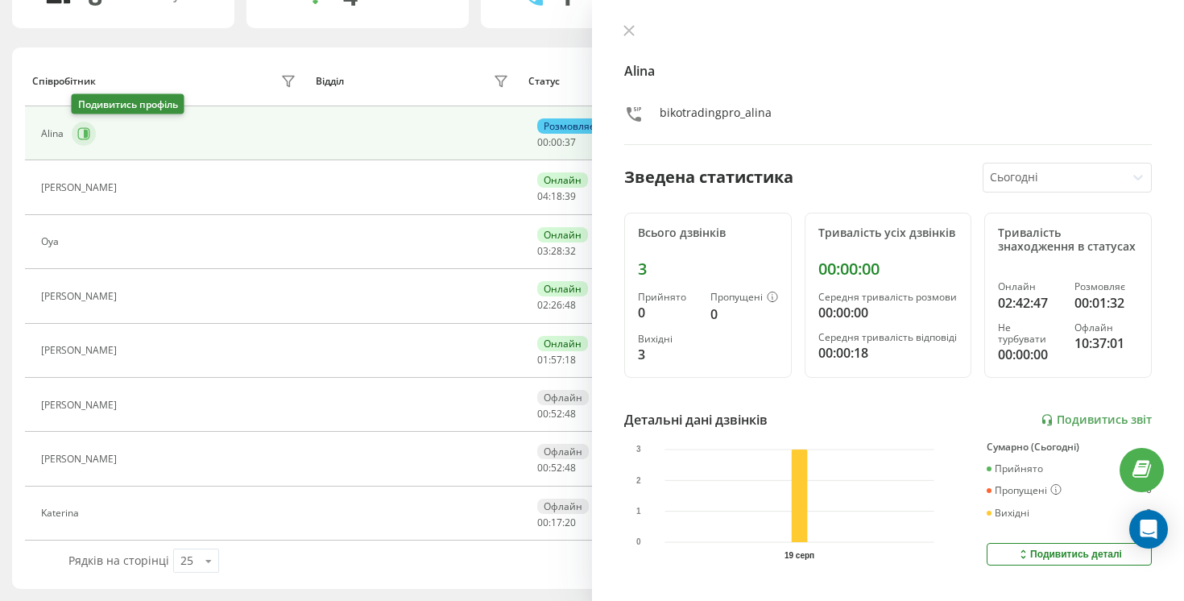
click at [82, 139] on icon at bounding box center [84, 133] width 12 height 12
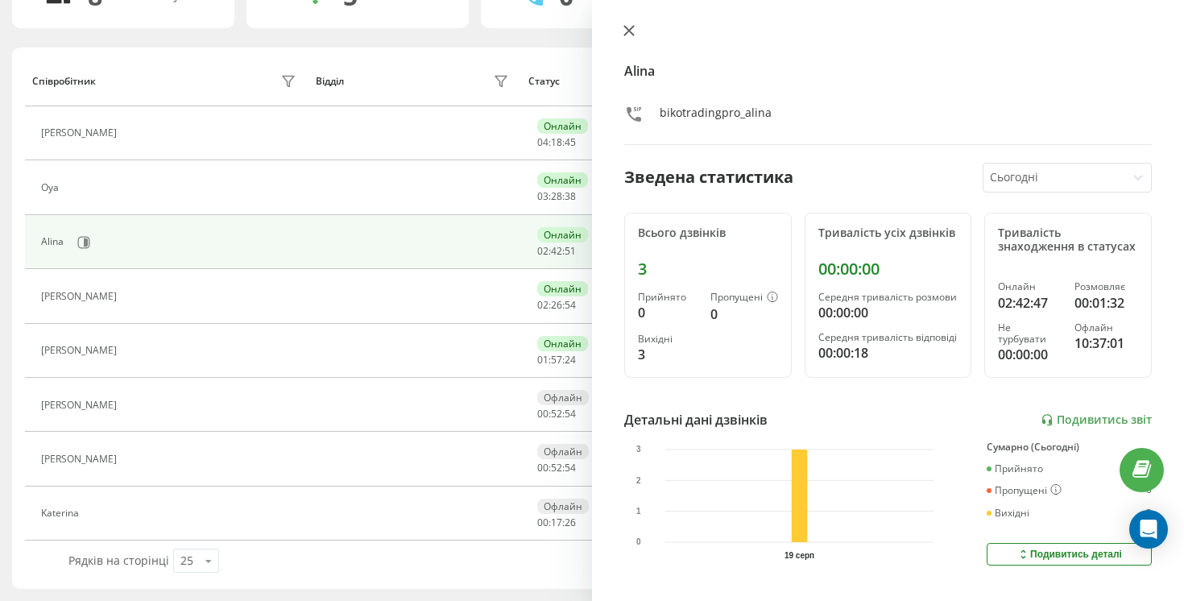
click at [629, 32] on icon at bounding box center [629, 30] width 11 height 11
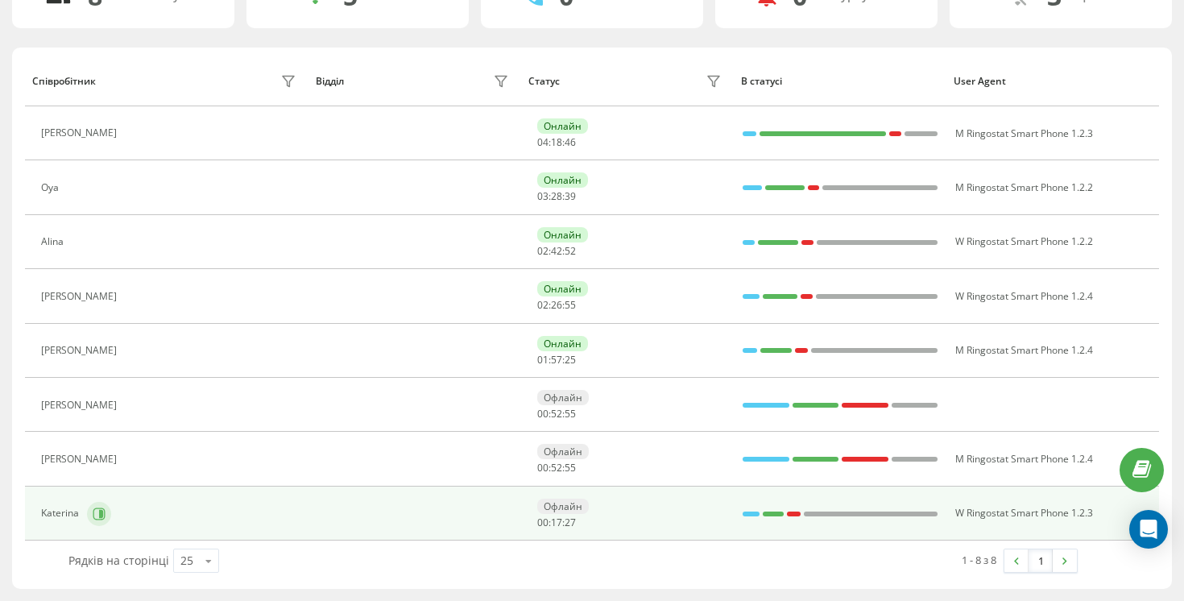
click at [102, 508] on icon at bounding box center [99, 514] width 12 height 12
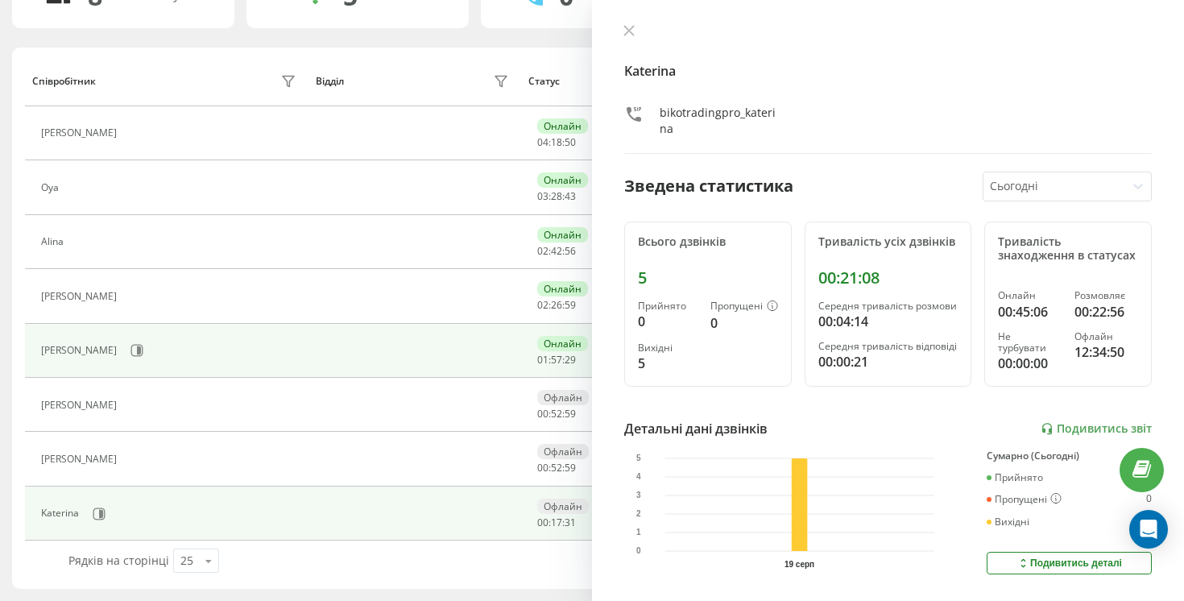
click at [69, 356] on div "[PERSON_NAME]" at bounding box center [170, 350] width 259 height 27
click at [125, 354] on button at bounding box center [137, 350] width 24 height 24
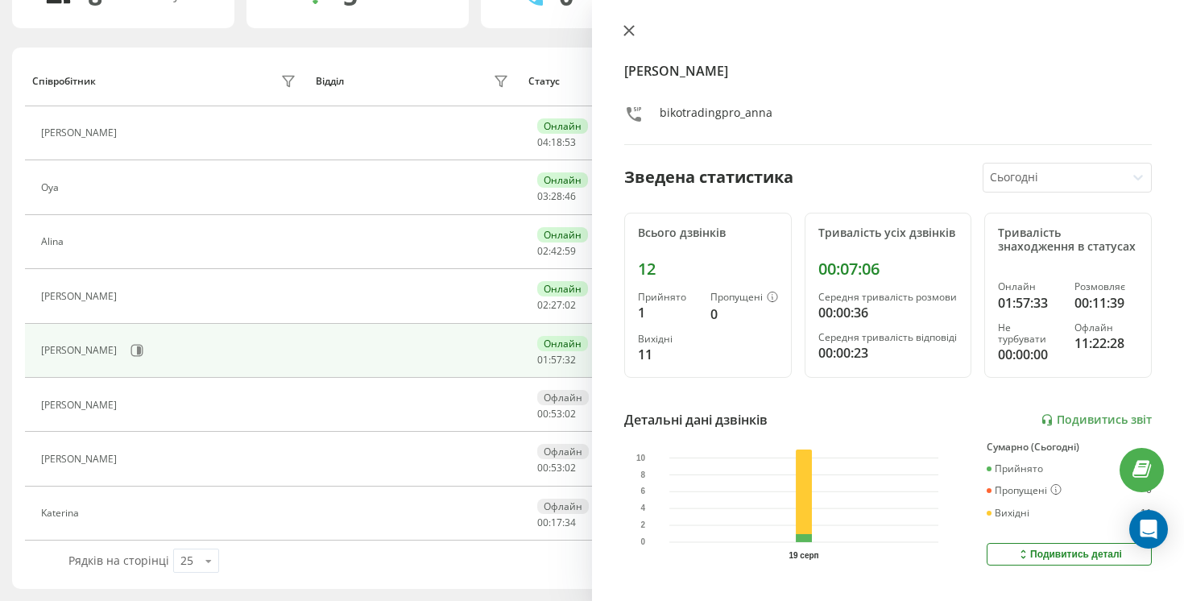
click at [623, 31] on button at bounding box center [629, 31] width 21 height 15
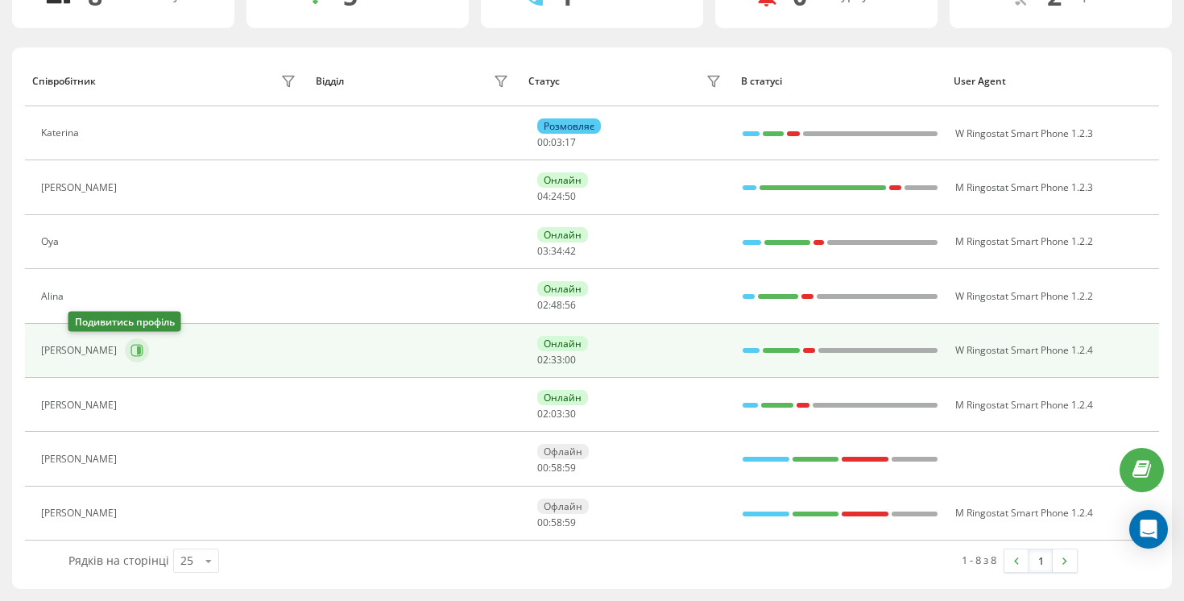
click at [131, 347] on icon at bounding box center [137, 350] width 13 height 13
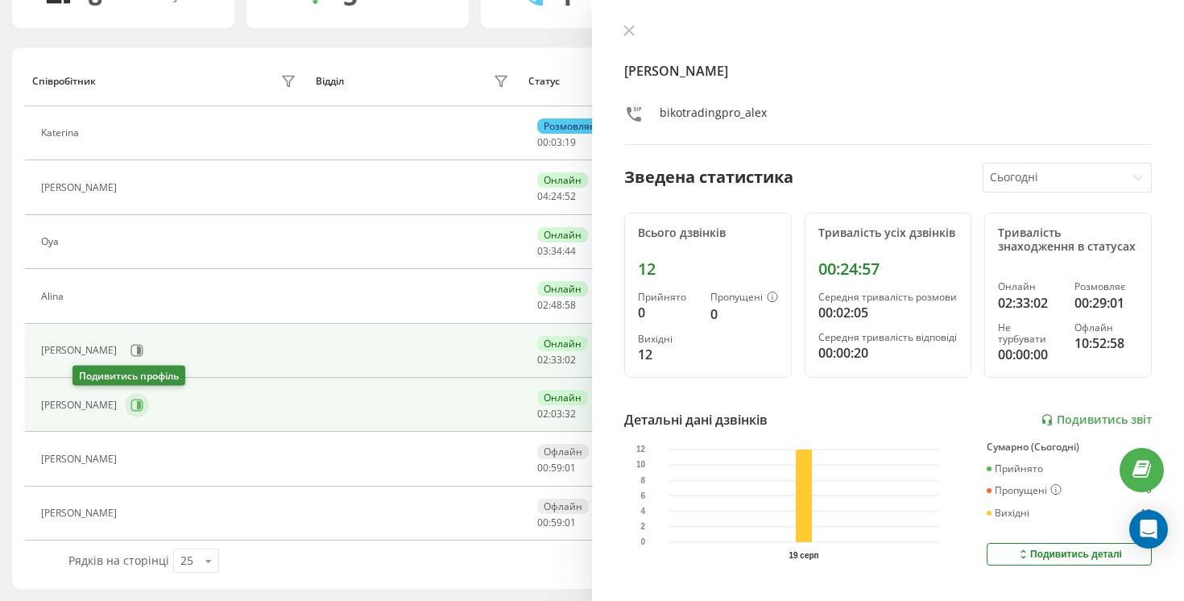
click at [131, 406] on icon at bounding box center [137, 405] width 13 height 13
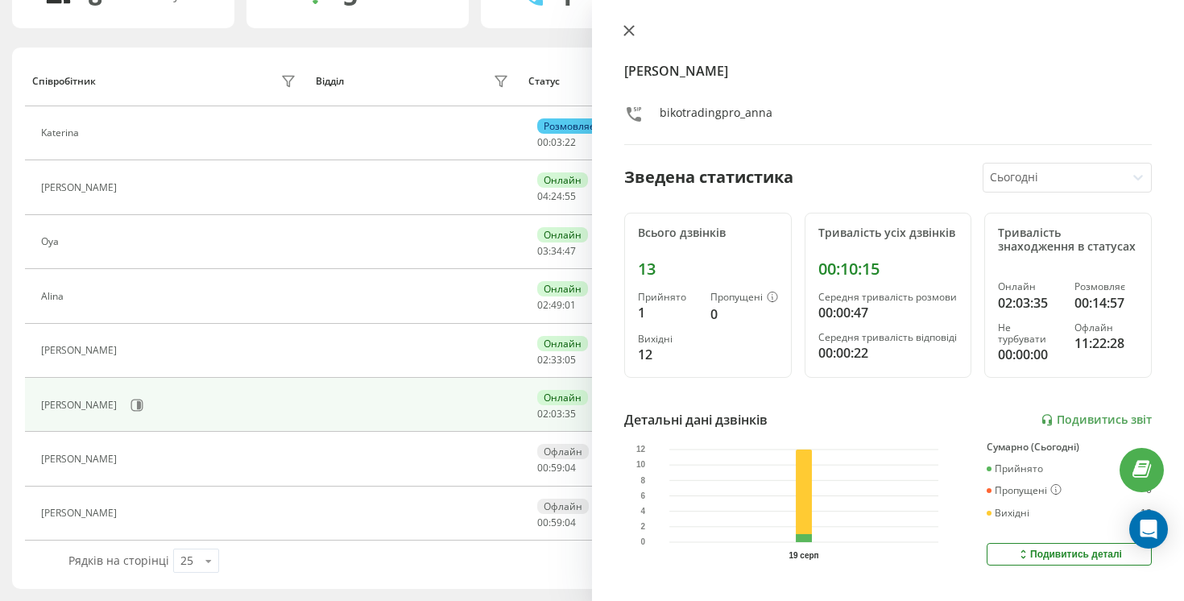
click at [627, 32] on icon at bounding box center [629, 31] width 10 height 10
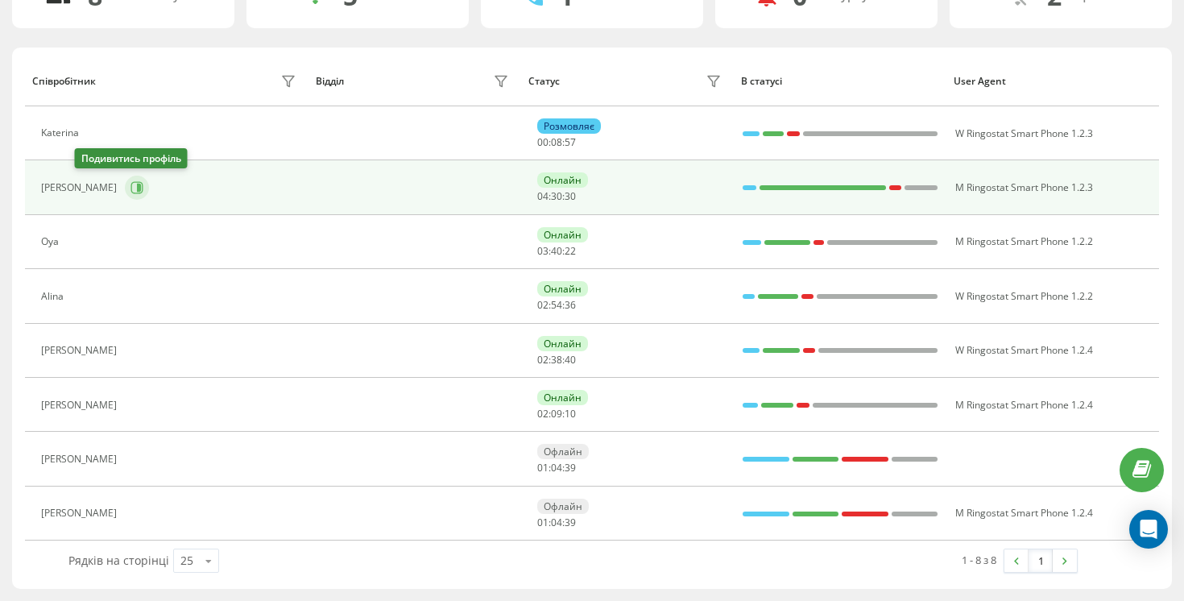
click at [125, 184] on button at bounding box center [137, 188] width 24 height 24
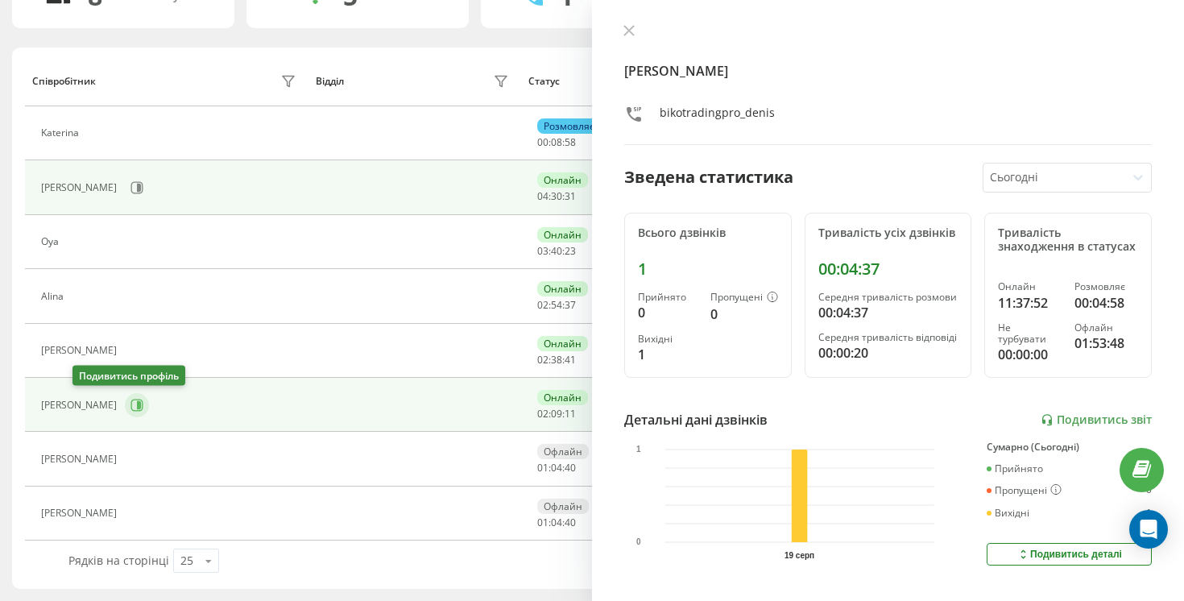
click at [125, 413] on button at bounding box center [137, 405] width 24 height 24
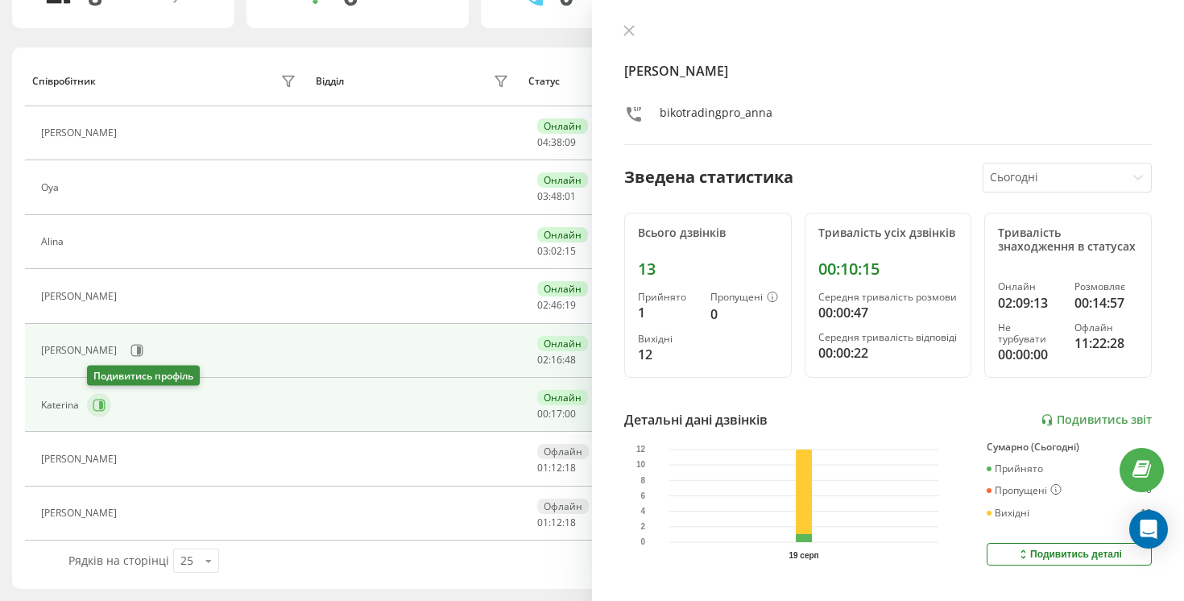
click at [94, 401] on icon at bounding box center [99, 405] width 13 height 13
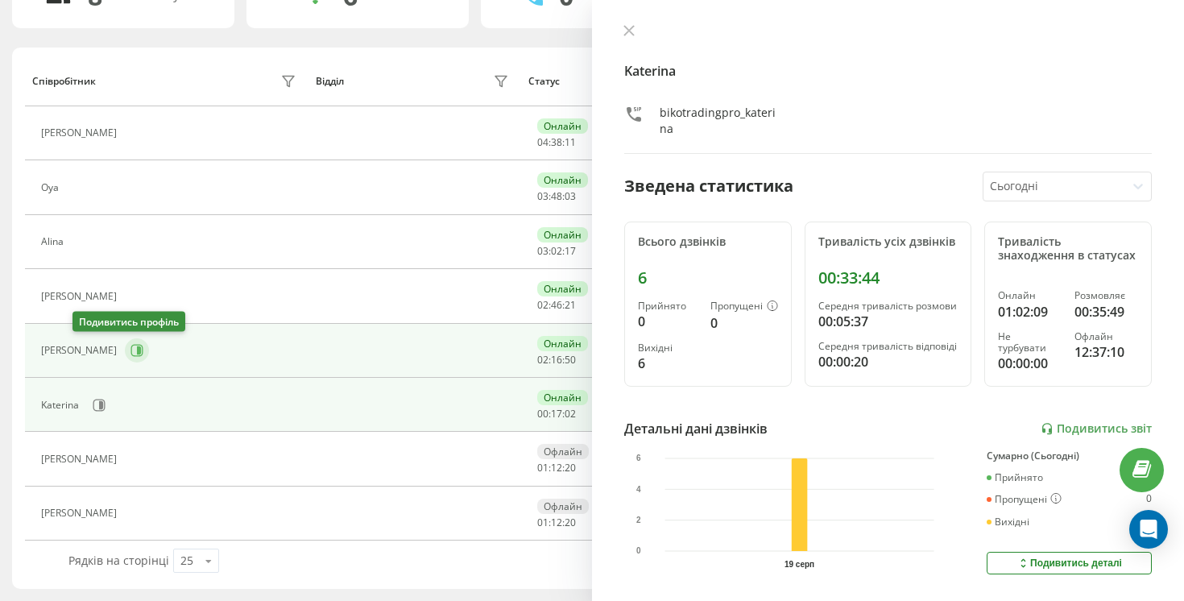
click at [131, 354] on icon at bounding box center [137, 350] width 13 height 13
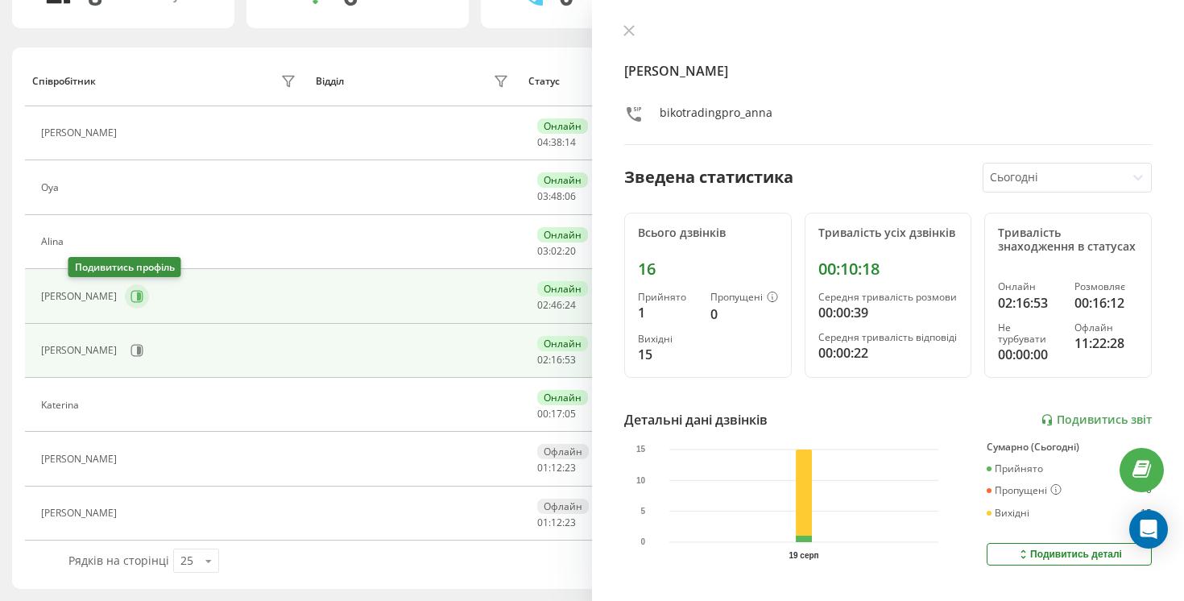
click at [131, 300] on icon at bounding box center [137, 296] width 13 height 13
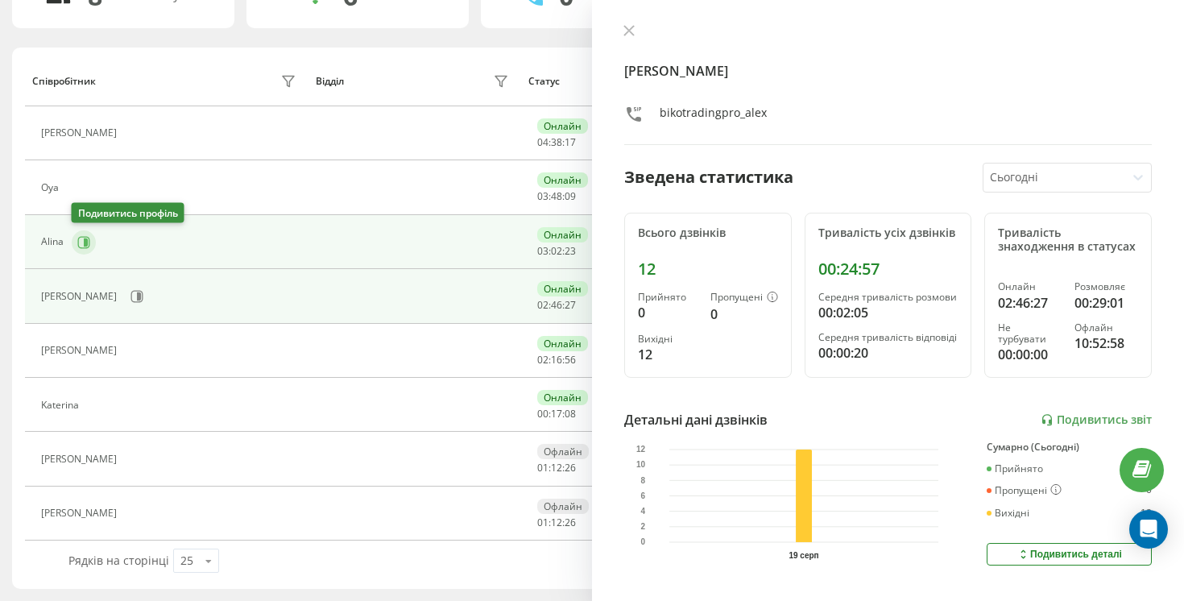
click at [81, 247] on icon at bounding box center [84, 242] width 12 height 12
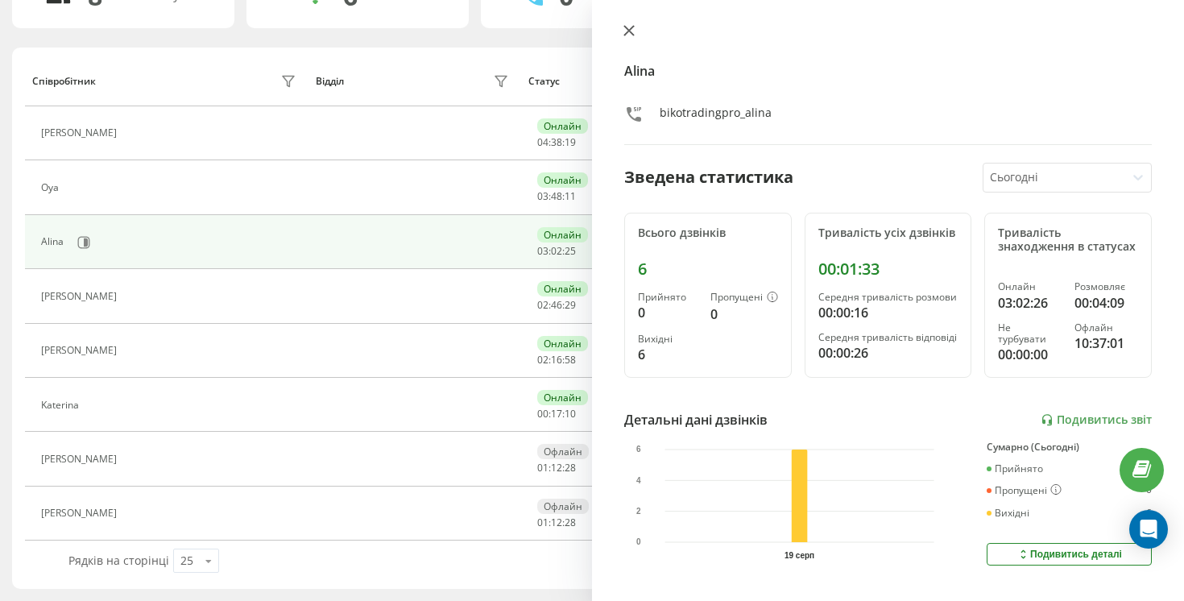
click at [626, 29] on icon at bounding box center [629, 31] width 10 height 10
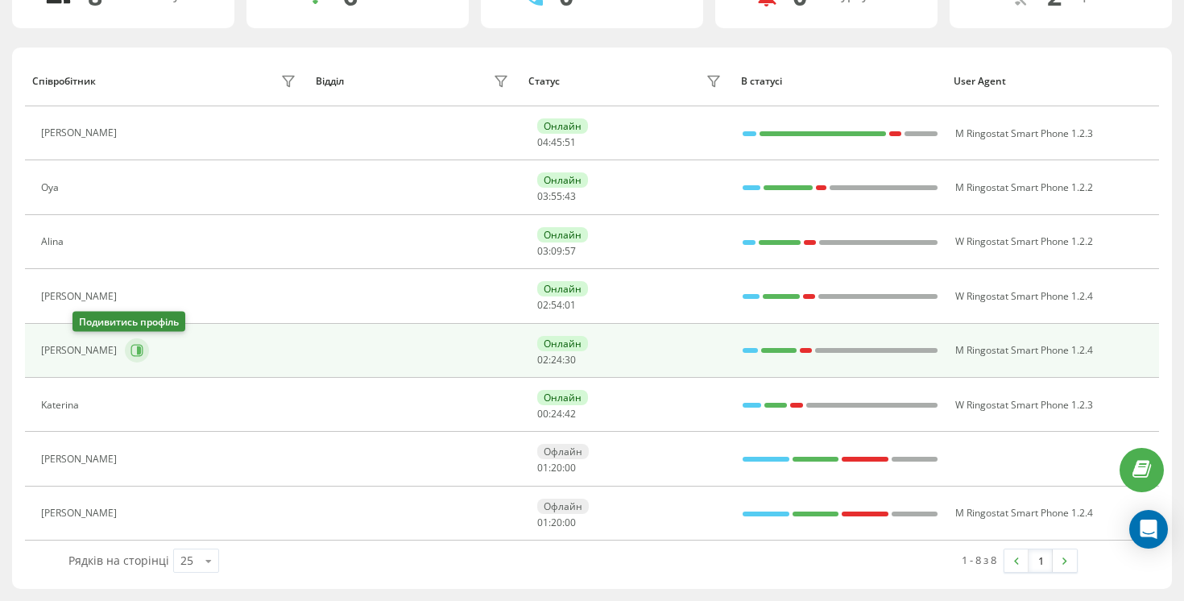
click at [125, 341] on button at bounding box center [137, 350] width 24 height 24
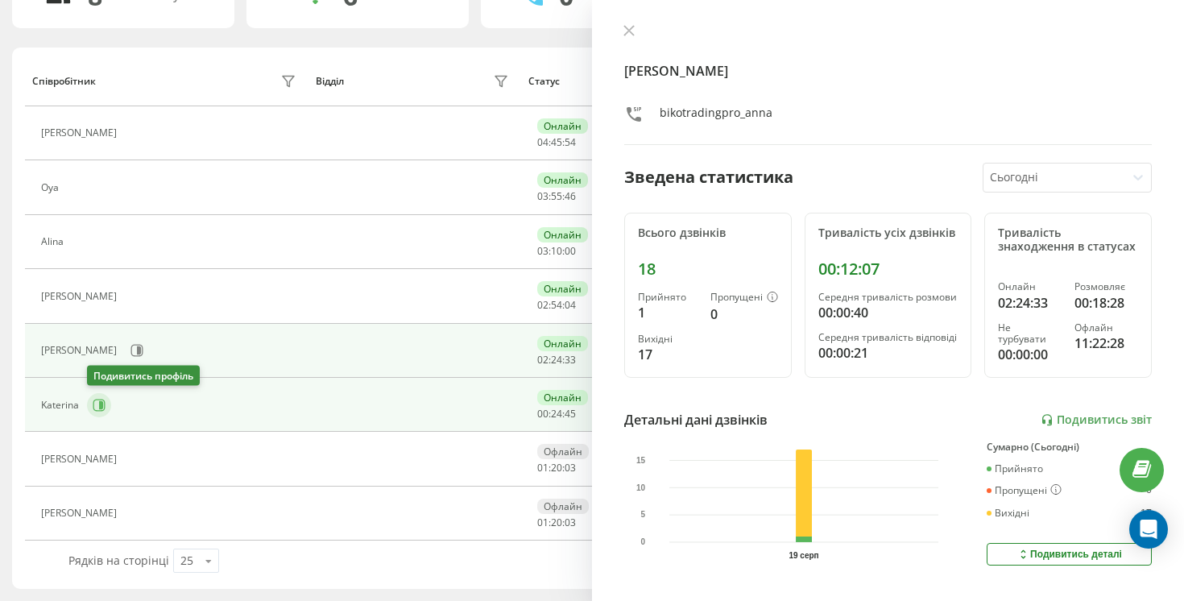
click at [95, 415] on button at bounding box center [99, 405] width 24 height 24
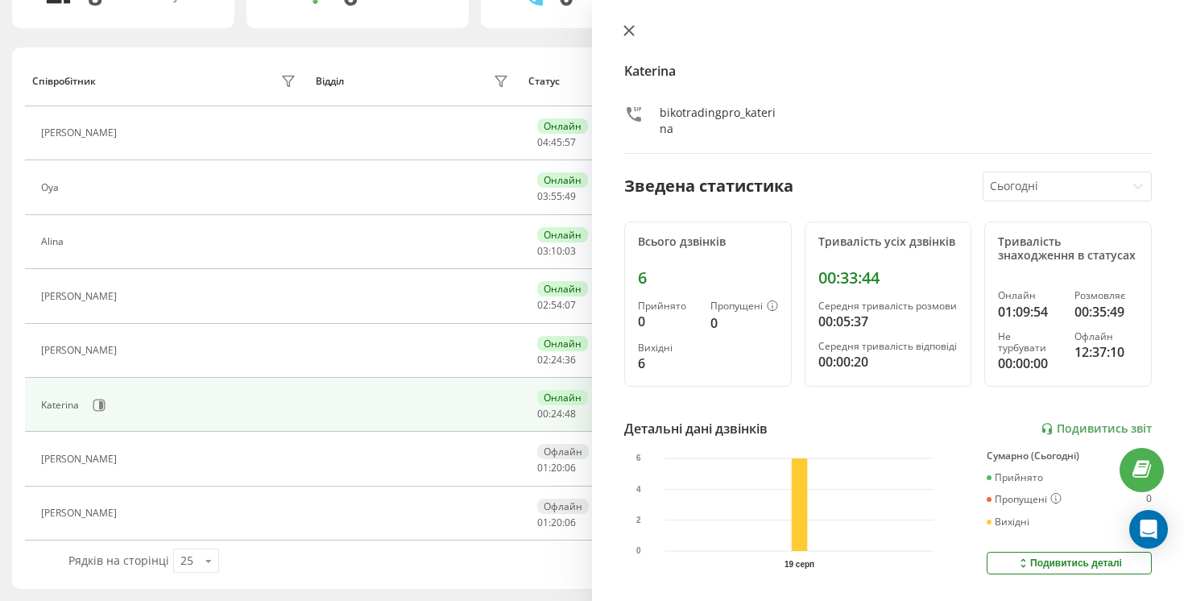
click at [628, 31] on icon at bounding box center [629, 30] width 11 height 11
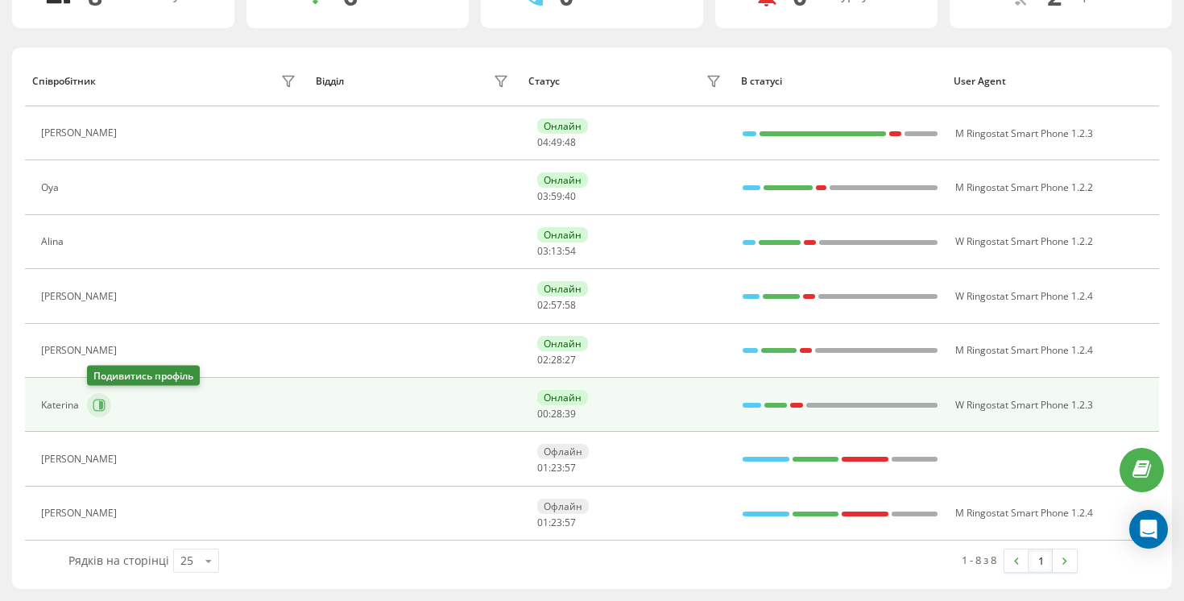
click at [110, 402] on button at bounding box center [99, 405] width 24 height 24
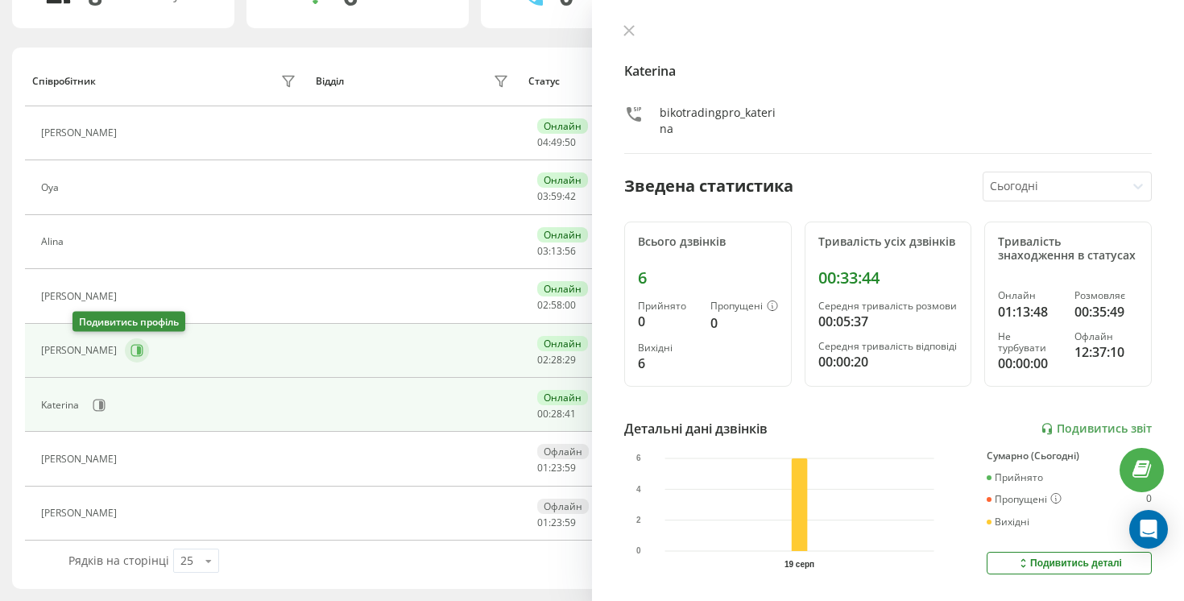
click at [125, 357] on button at bounding box center [137, 350] width 24 height 24
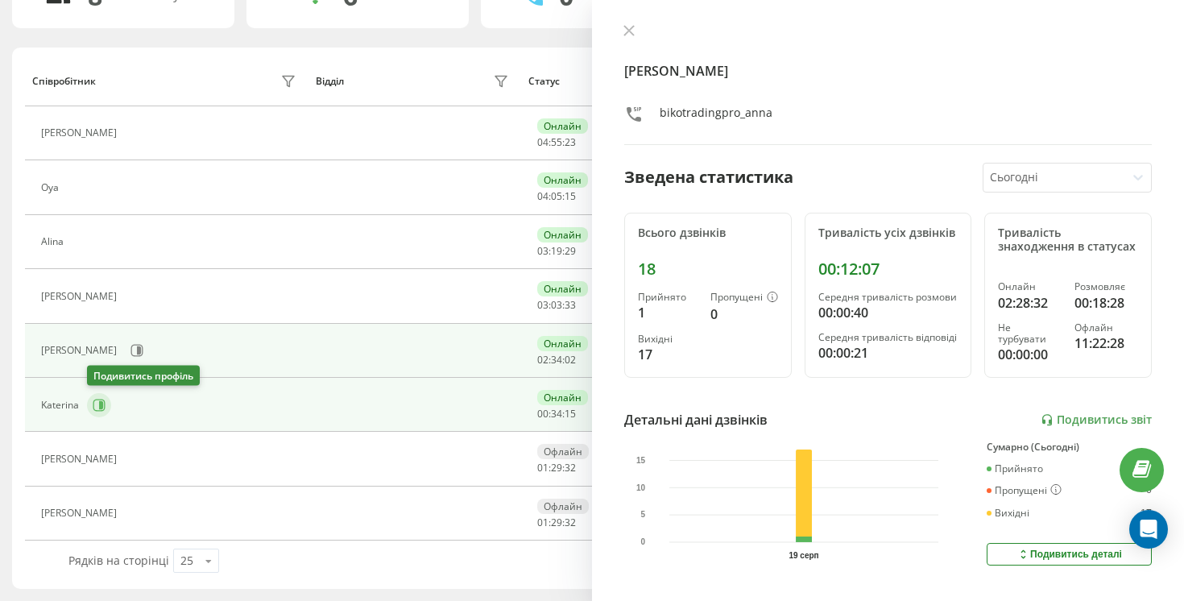
click at [106, 402] on button at bounding box center [99, 405] width 24 height 24
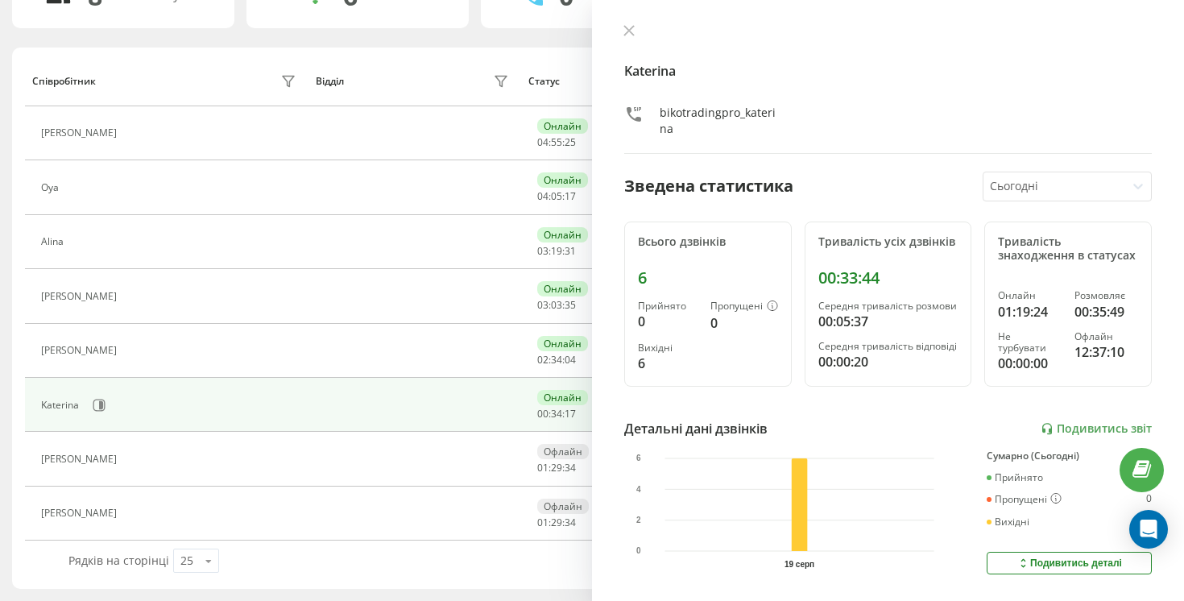
click at [89, 383] on td "Katerina" at bounding box center [167, 405] width 284 height 54
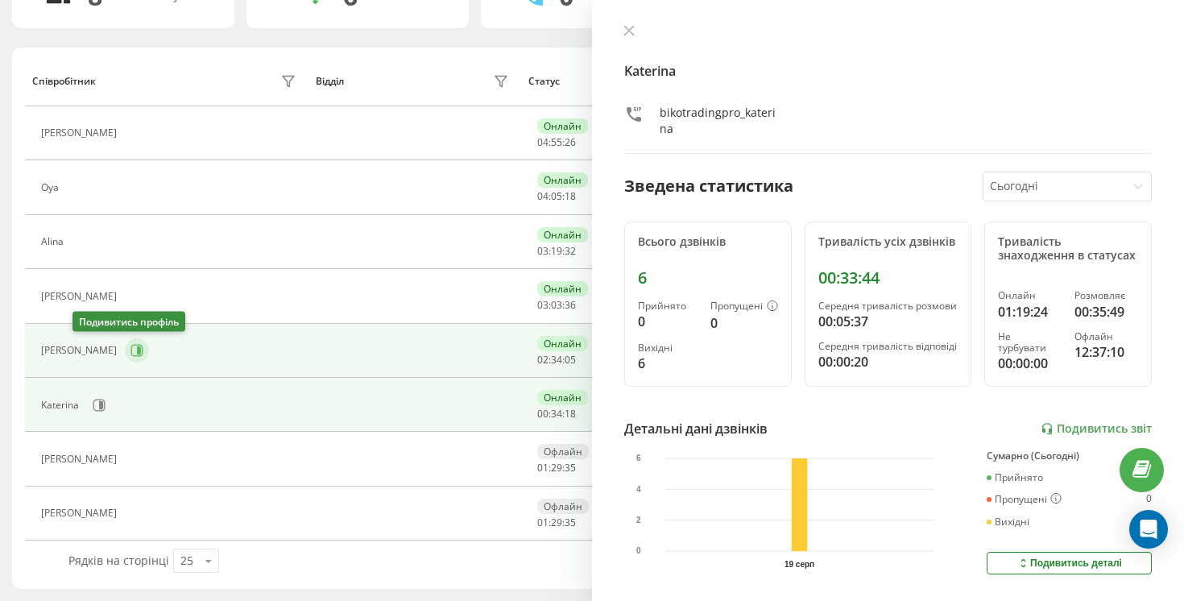
click at [125, 357] on button at bounding box center [137, 350] width 24 height 24
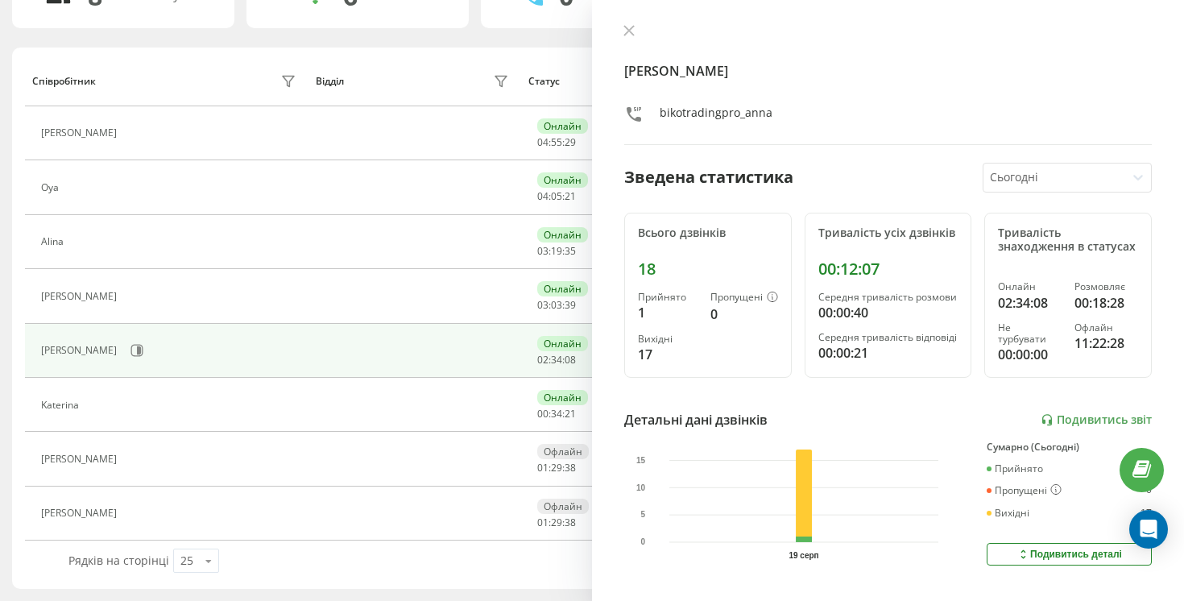
click at [631, 23] on div "[PERSON_NAME] Зведена статистика Сьогодні Всього дзвінків 18 Прийнято 1 Пропуще…" at bounding box center [888, 300] width 592 height 601
click at [631, 26] on icon at bounding box center [629, 30] width 11 height 11
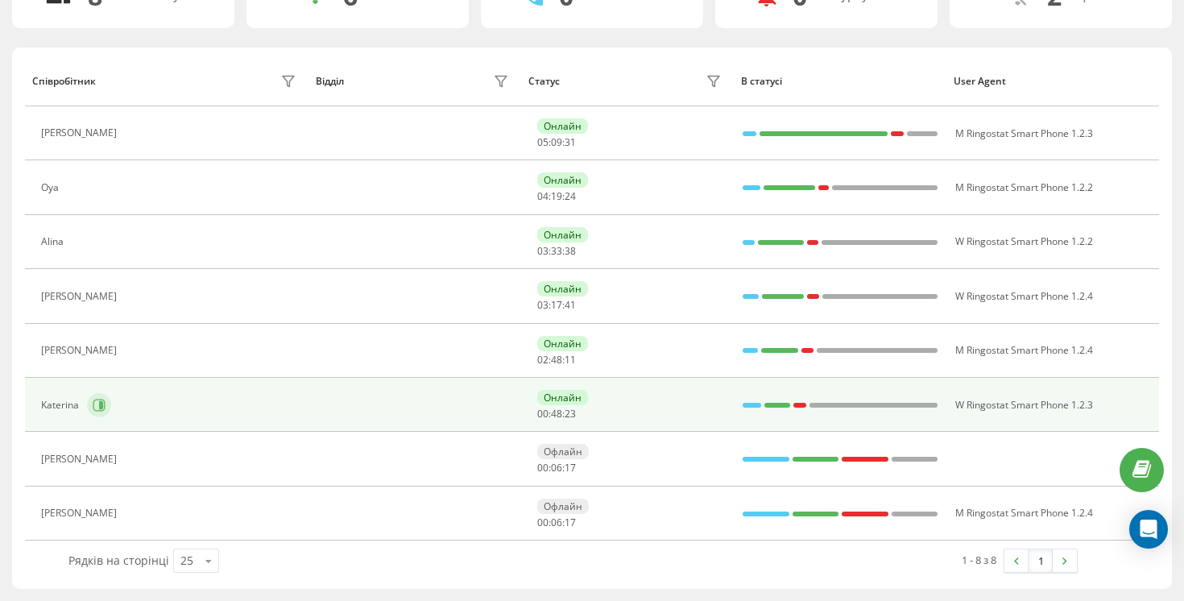
click at [91, 408] on button at bounding box center [99, 405] width 24 height 24
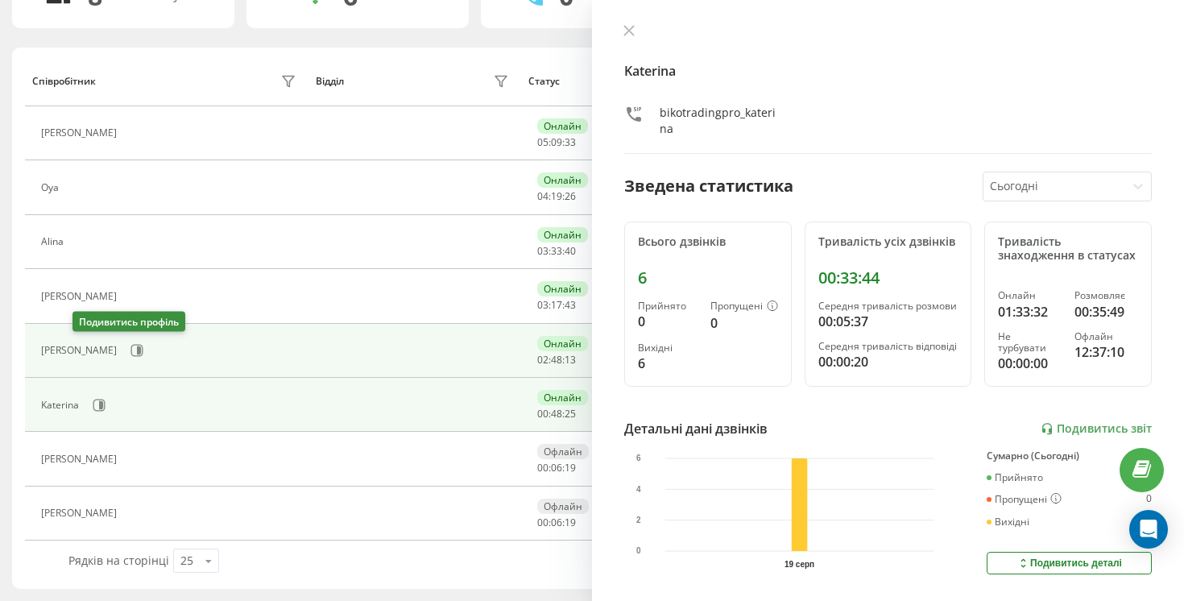
click at [131, 346] on icon at bounding box center [137, 350] width 13 height 13
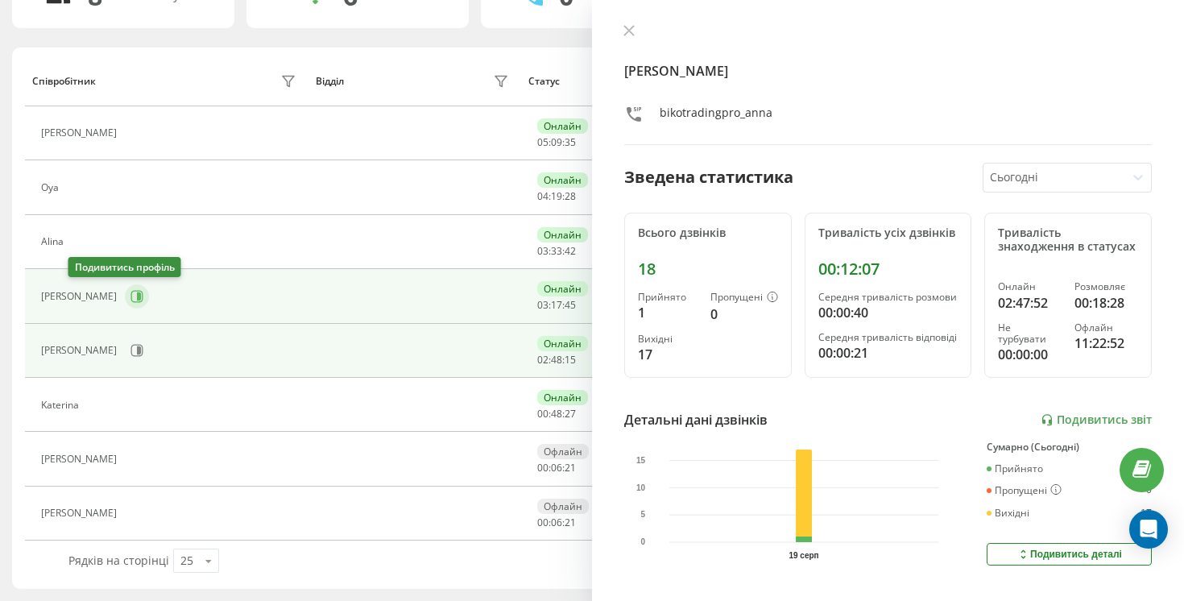
click at [131, 301] on icon at bounding box center [137, 296] width 12 height 12
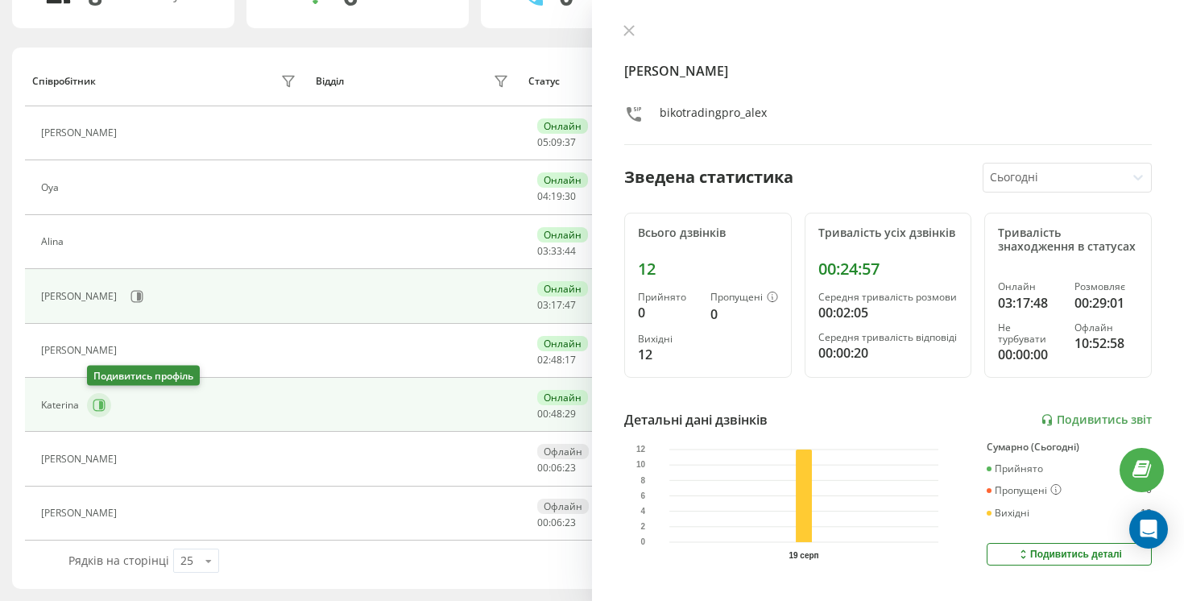
click at [97, 413] on button at bounding box center [99, 405] width 24 height 24
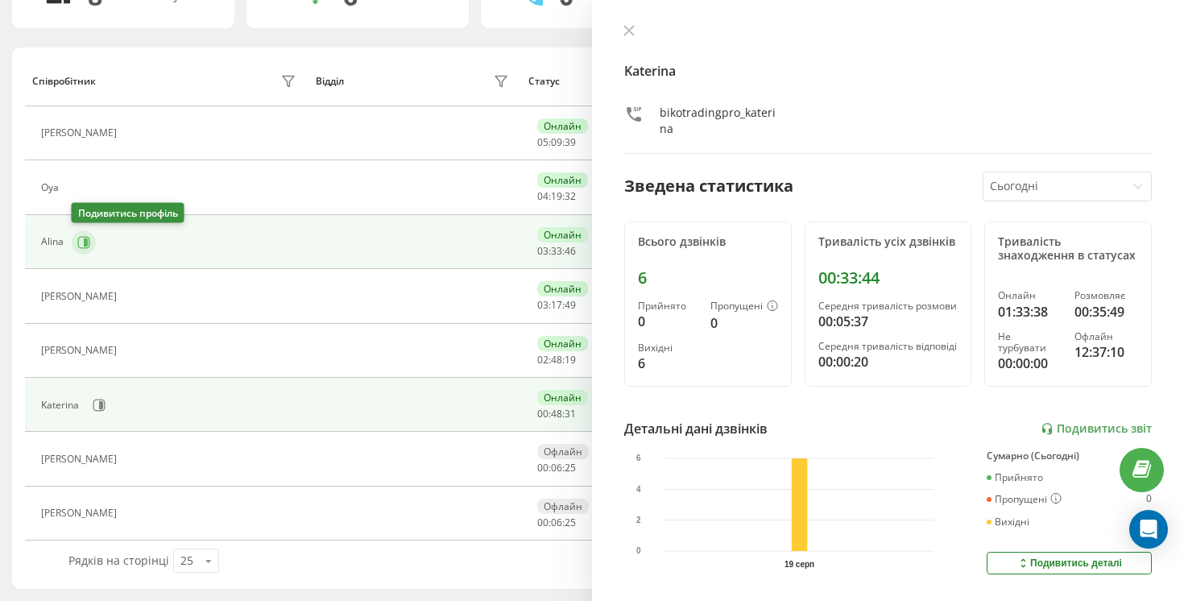
click at [88, 239] on icon at bounding box center [83, 242] width 13 height 13
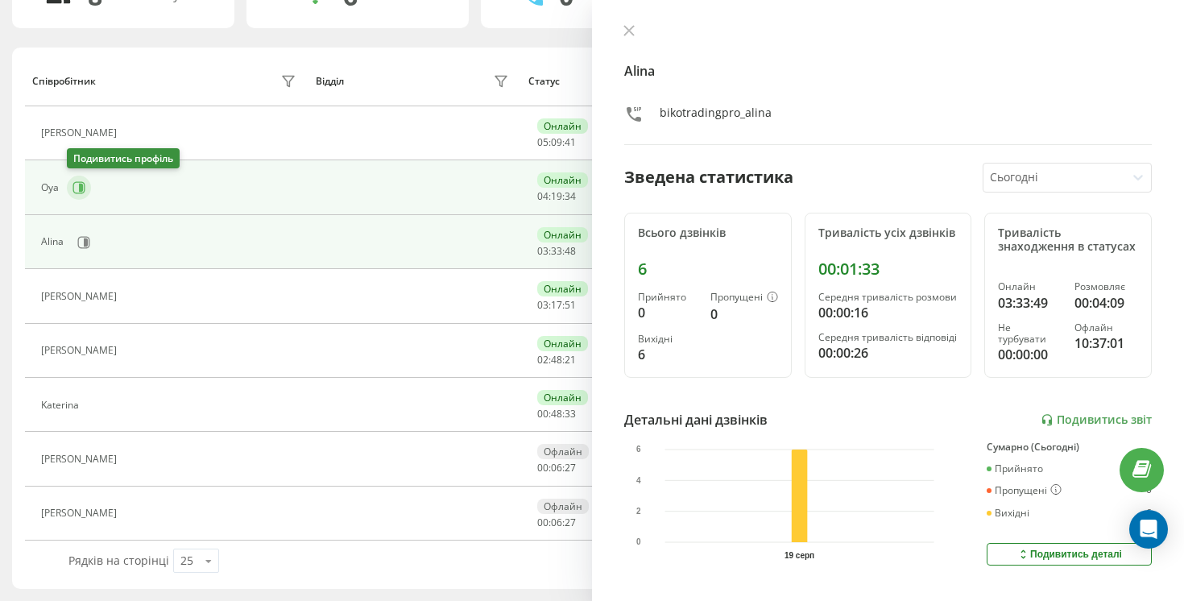
click at [82, 193] on icon at bounding box center [79, 188] width 12 height 12
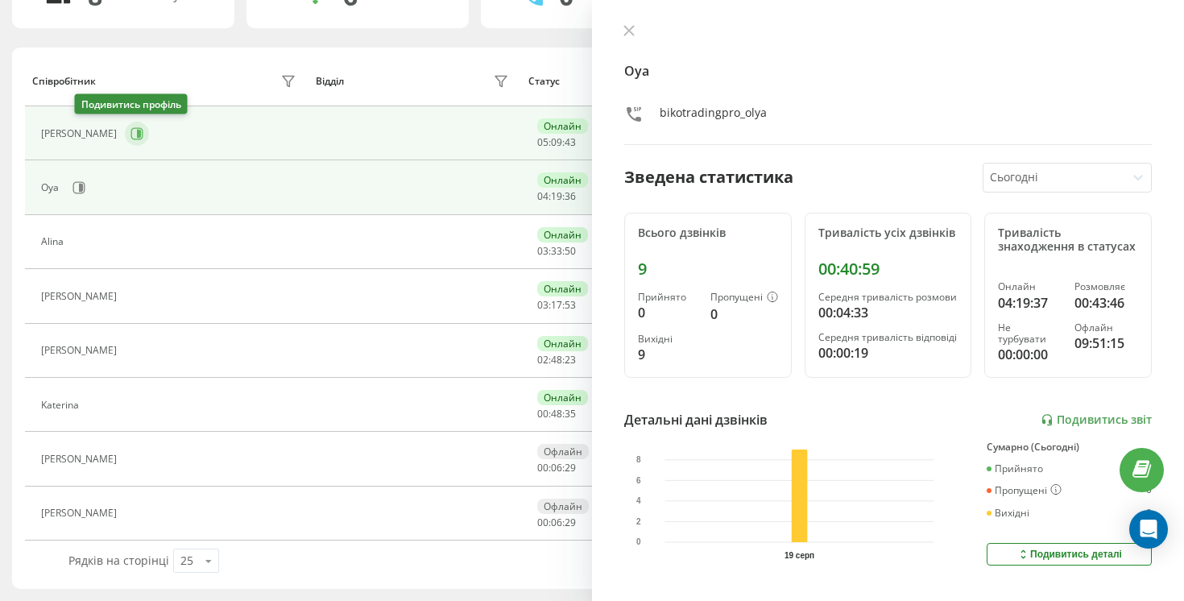
click at [131, 139] on icon at bounding box center [137, 133] width 12 height 12
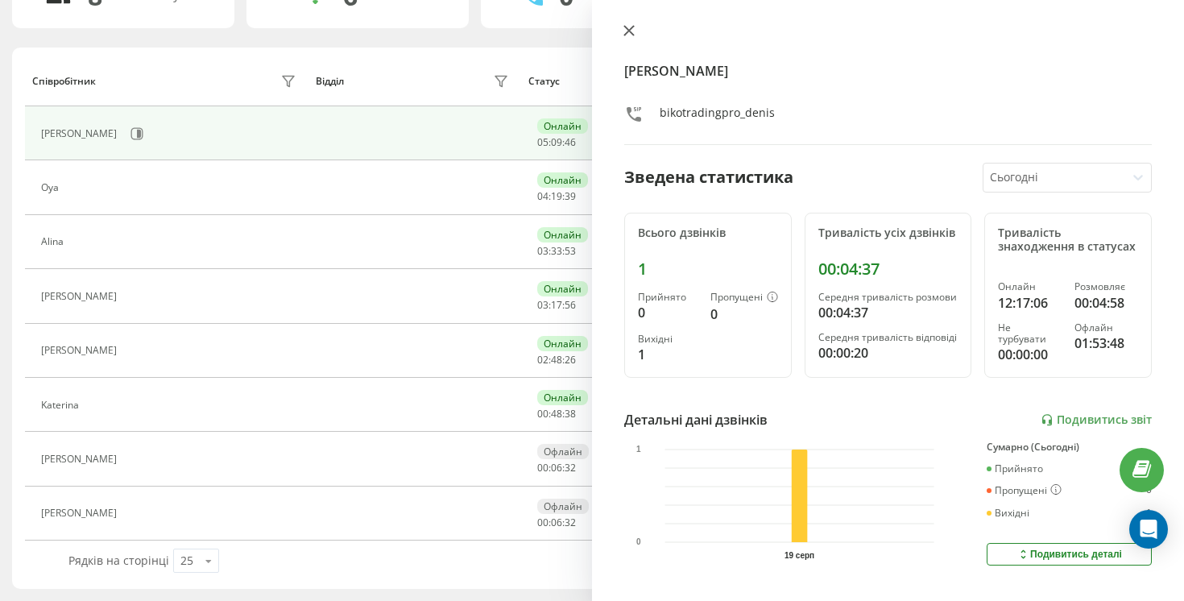
click at [636, 32] on button at bounding box center [629, 31] width 21 height 15
